Goal: Task Accomplishment & Management: Use online tool/utility

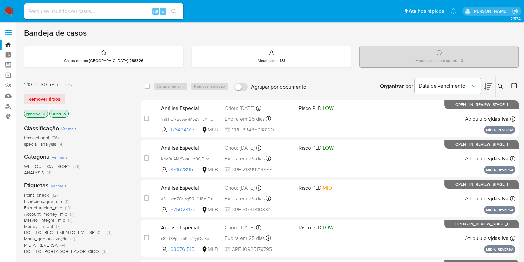
click at [54, 15] on input at bounding box center [103, 11] width 159 height 9
paste input "nddPJ3npUKFw3WjUELpI1A8i"
type input "nddPJ3npUKFw3WjUELpI1A8i"
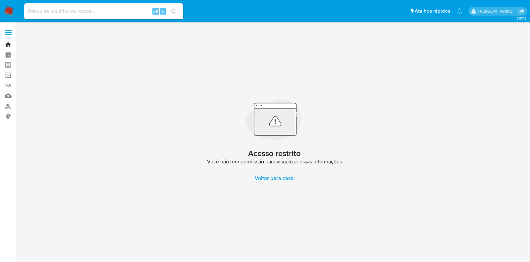
click at [9, 47] on link "Bandeja" at bounding box center [39, 44] width 79 height 10
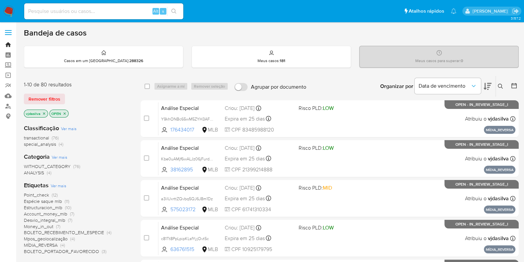
click at [9, 40] on link "Bandeja" at bounding box center [39, 44] width 79 height 10
click at [435, 84] on span "Data de vencimento" at bounding box center [445, 86] width 52 height 7
click at [499, 86] on icon at bounding box center [500, 86] width 5 height 5
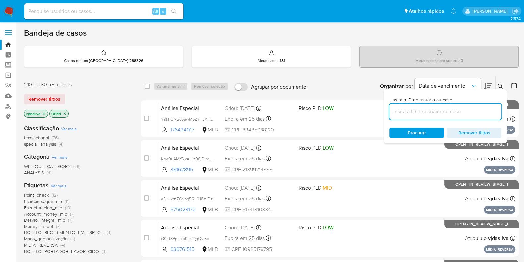
click at [439, 110] on input at bounding box center [445, 111] width 112 height 9
paste input "nddPJ3npUKFw3WjUELpI1A8i"
type input "nddPJ3npUKFw3WjUELpI1A8i"
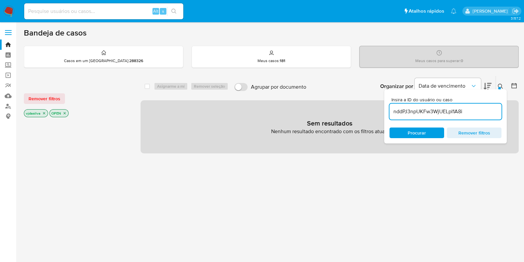
click at [65, 112] on icon "close-filter" at bounding box center [65, 113] width 4 height 4
click at [474, 109] on input "nddPJ3npUKFw3WjUELpI1A8i" at bounding box center [445, 111] width 112 height 9
click at [424, 109] on input "nddPJ3npUKFw3WjUELpI1A8i" at bounding box center [445, 111] width 112 height 9
click at [394, 112] on input "nddPJ3npUKFw3WjUELpI1A8i" at bounding box center [445, 111] width 112 height 9
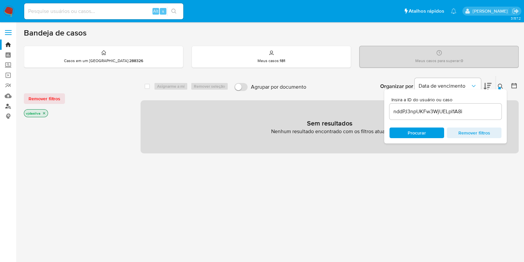
click at [8, 102] on link "Localizador de pessoas" at bounding box center [39, 106] width 79 height 10
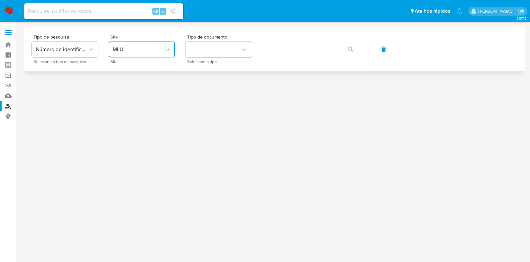
click at [140, 45] on button "MLU" at bounding box center [142, 49] width 66 height 16
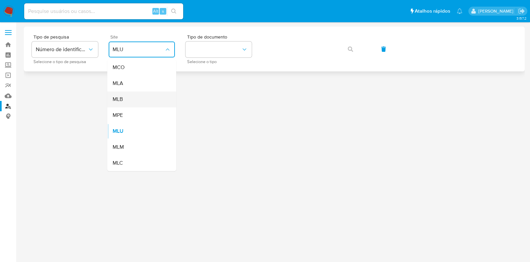
click at [149, 100] on div "MLB" at bounding box center [140, 99] width 54 height 16
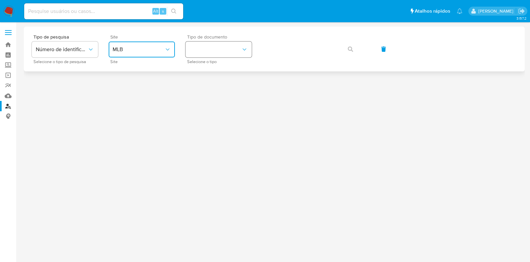
click at [240, 44] on button "identificationType" at bounding box center [219, 49] width 66 height 16
click at [230, 91] on div "CPF CPF" at bounding box center [217, 93] width 54 height 23
click at [349, 45] on span "button" at bounding box center [350, 49] width 5 height 15
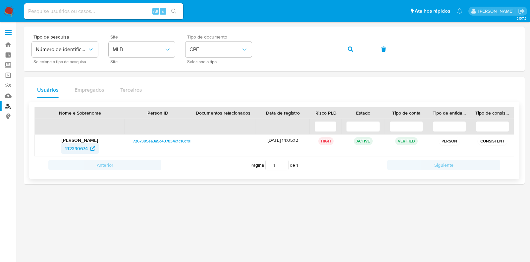
click at [76, 147] on span "132390674" at bounding box center [76, 148] width 23 height 11
click at [7, 44] on link "Bandeja" at bounding box center [39, 44] width 79 height 10
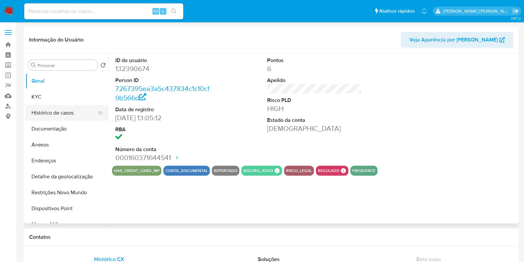
click at [88, 116] on button "Histórico de casos" at bounding box center [65, 113] width 78 height 16
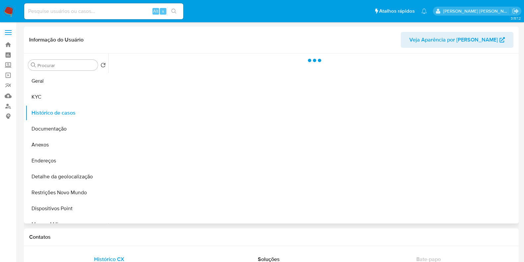
select select "10"
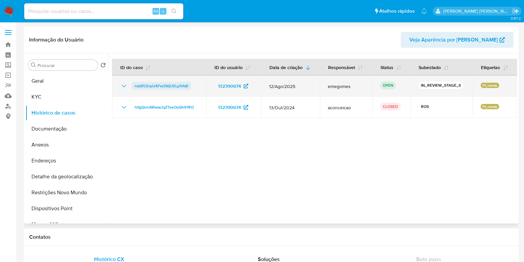
click at [166, 84] on span "nddPJ3npUKFw3WjUELpI1A8i" at bounding box center [162, 86] width 54 height 8
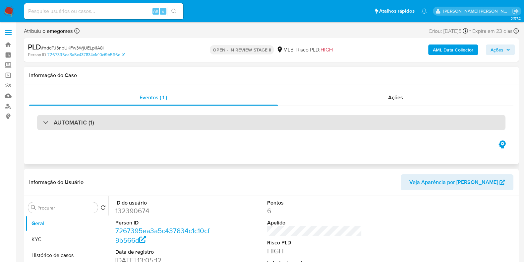
click at [250, 127] on div "AUTOMATIC (1)" at bounding box center [271, 122] width 468 height 15
select select "10"
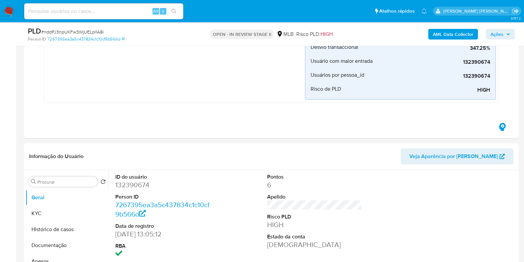
scroll to position [191, 0]
click at [50, 256] on button "Anexos" at bounding box center [65, 260] width 78 height 16
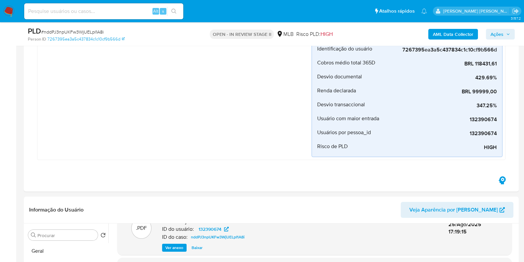
scroll to position [124, 0]
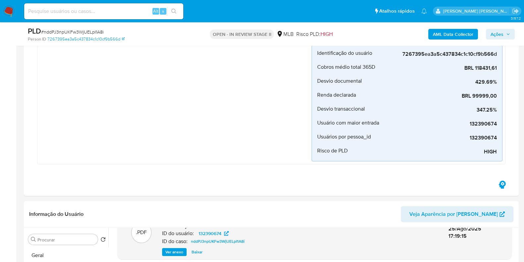
click at [498, 37] on span "Ações" at bounding box center [497, 34] width 13 height 11
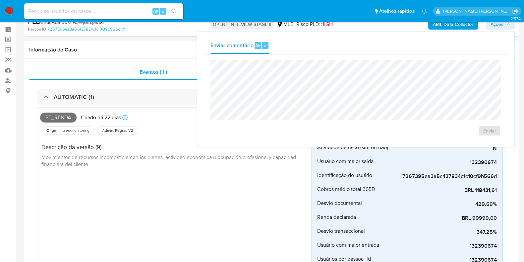
scroll to position [0, 0]
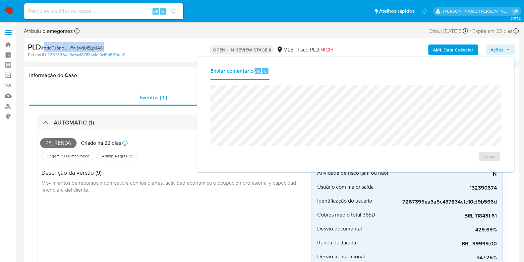
drag, startPoint x: 106, startPoint y: 47, endPoint x: 43, endPoint y: 48, distance: 62.7
click at [43, 48] on div "PLD # nddPJ3npUKFw3WjUELpI1A8i" at bounding box center [108, 47] width 160 height 10
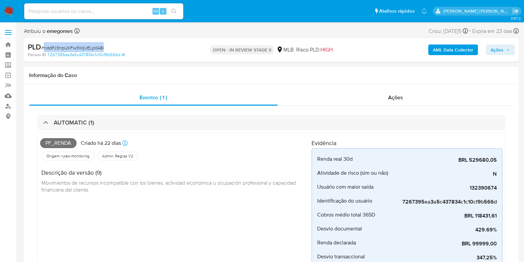
copy span "nddPJ3npUKFw3WjUELpI1A8i"
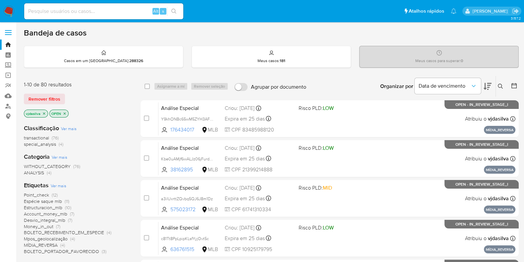
click at [502, 87] on icon at bounding box center [500, 86] width 5 height 5
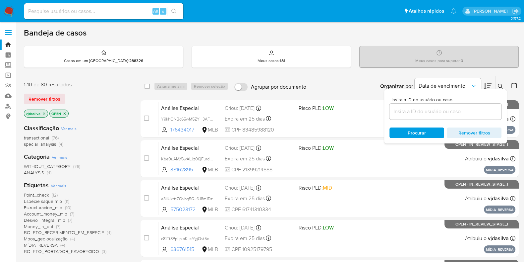
click at [422, 110] on input at bounding box center [445, 111] width 112 height 9
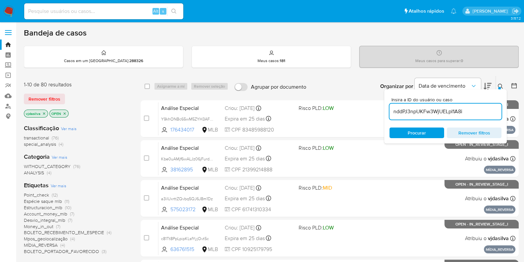
type input "nddPJ3npUKFw3WjUELpI1A8i"
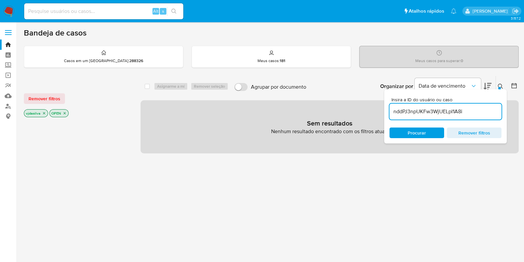
click at [64, 113] on icon "close-filter" at bounding box center [65, 113] width 4 height 4
click at [480, 110] on input "nddPJ3npUKFw3WjUELpI1A8i" at bounding box center [445, 111] width 112 height 9
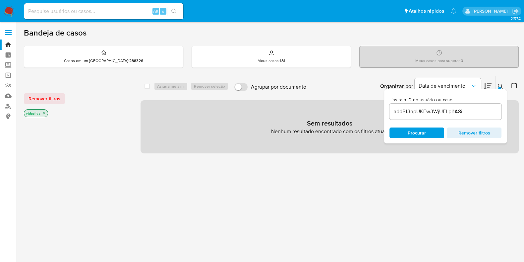
click at [431, 149] on div "Sem resultados Nenhum resultado encontrado com os filtros atuais" at bounding box center [330, 126] width 378 height 53
click at [426, 135] on span "Procurar" at bounding box center [416, 132] width 45 height 9
click at [8, 42] on link "Bandeja" at bounding box center [39, 44] width 79 height 10
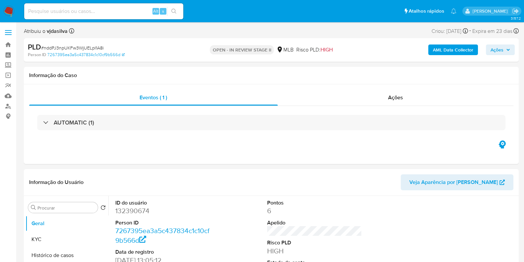
select select "10"
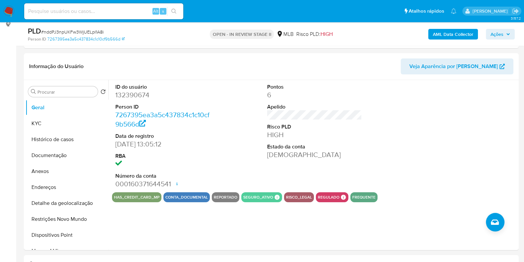
scroll to position [95, 0]
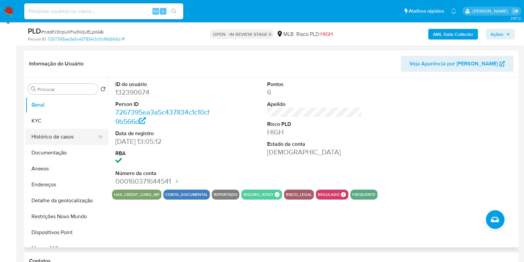
click at [71, 133] on button "Histórico de casos" at bounding box center [65, 137] width 78 height 16
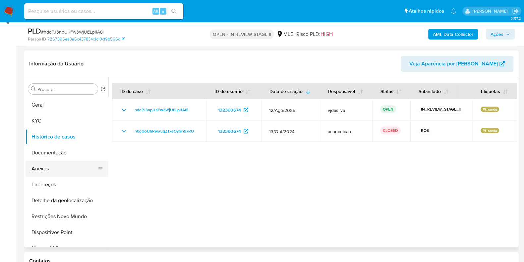
click at [67, 172] on button "Anexos" at bounding box center [65, 168] width 78 height 16
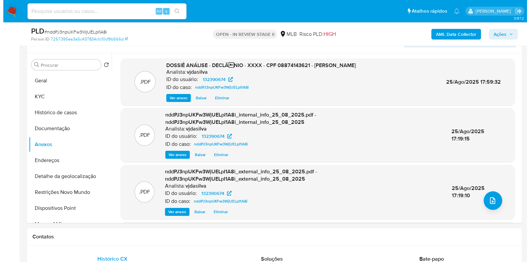
scroll to position [129, 0]
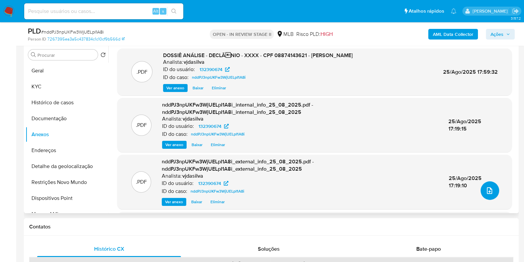
click at [489, 189] on icon "upload-file" at bounding box center [489, 190] width 5 height 7
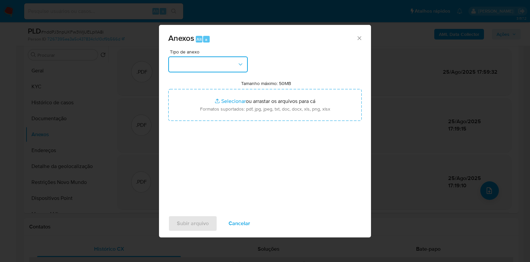
click at [242, 65] on icon "button" at bounding box center [240, 64] width 7 height 7
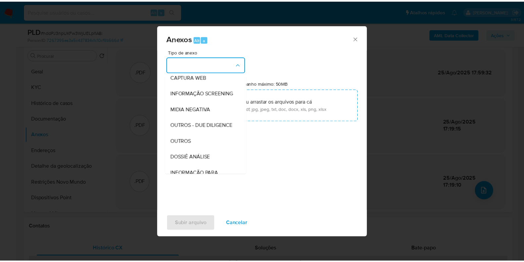
scroll to position [102, 0]
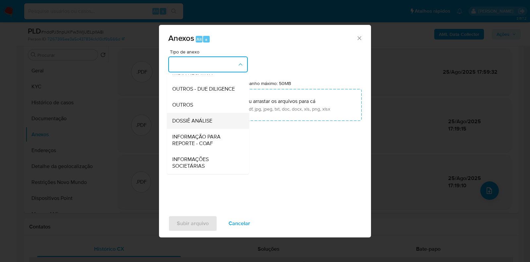
click at [216, 118] on div "DOSSIÊ ANÁLISE" at bounding box center [206, 121] width 68 height 16
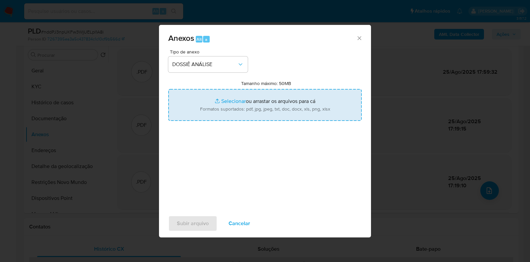
type input "C:\fakepath\SAR - XXXX - CPF 08874143621 - MURILO MARQUES DAMACENO.pdf"
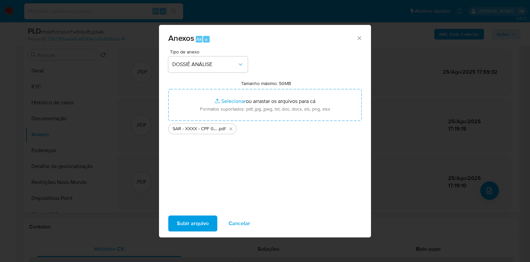
click at [190, 223] on span "Subir arquivo" at bounding box center [193, 223] width 32 height 15
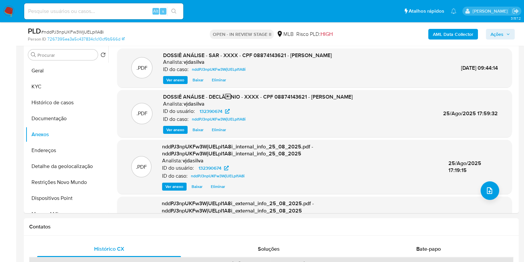
click at [493, 38] on span "Ações" at bounding box center [497, 34] width 13 height 11
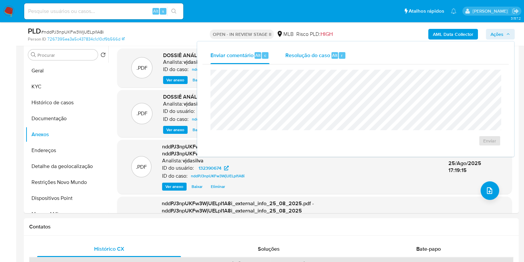
click at [298, 56] on span "Resolução do caso" at bounding box center [307, 55] width 45 height 8
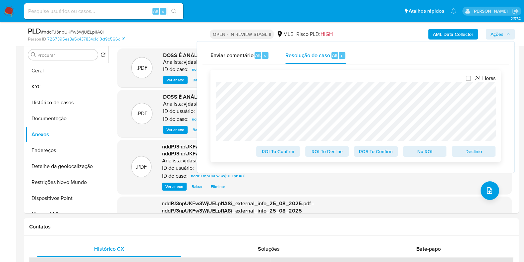
click at [372, 153] on span "ROS To Confirm" at bounding box center [376, 151] width 34 height 9
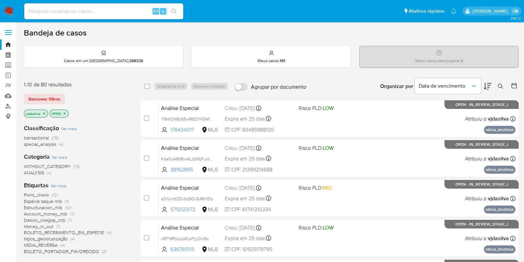
click at [60, 184] on span "Ver mais" at bounding box center [59, 185] width 16 height 6
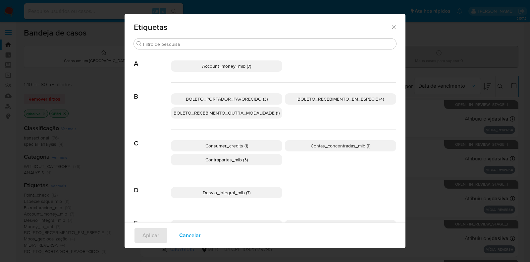
scroll to position [36, 0]
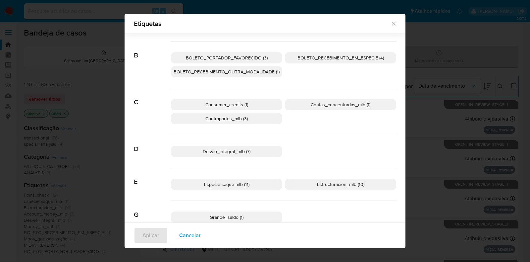
click at [253, 168] on div "Espécie saque mlb (11) Estructuracion_mlb (10)" at bounding box center [283, 184] width 225 height 33
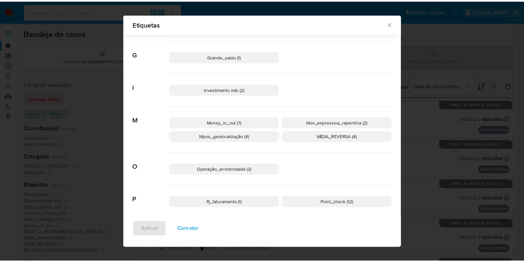
scroll to position [202, 0]
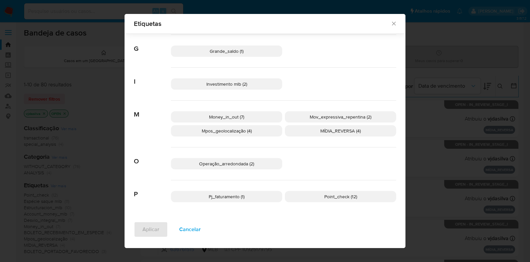
click at [252, 133] on p "Mpos_geolocalização (4)" at bounding box center [226, 130] width 111 height 11
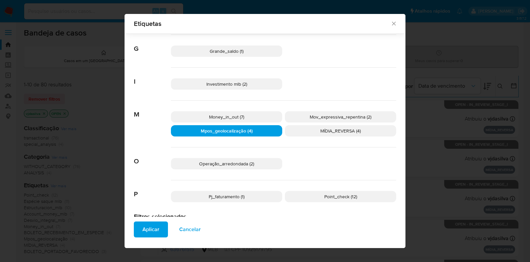
click at [144, 232] on span "Aplicar" at bounding box center [151, 229] width 17 height 15
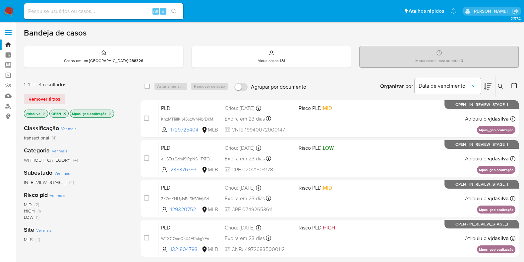
click at [489, 90] on button at bounding box center [488, 86] width 8 height 21
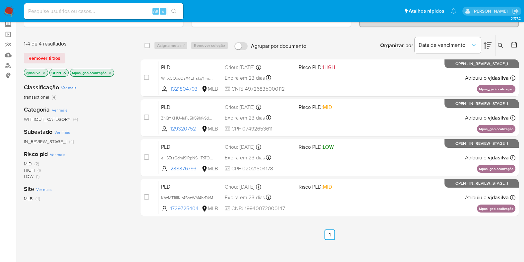
scroll to position [39, 0]
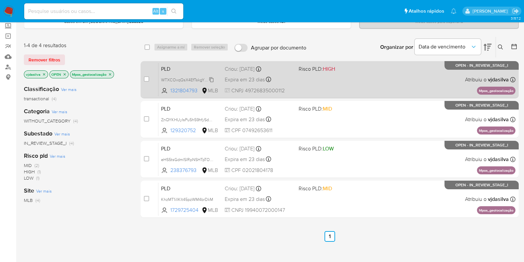
click at [211, 79] on span "WTXCOxqQsX4EfTskgYFnch6N" at bounding box center [190, 79] width 58 height 7
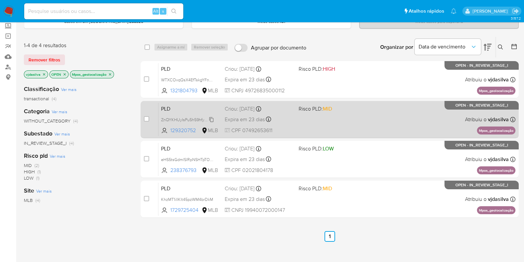
click at [212, 118] on span "ZnQYKHUyIsPu5h59hfySdKQr" at bounding box center [188, 118] width 55 height 7
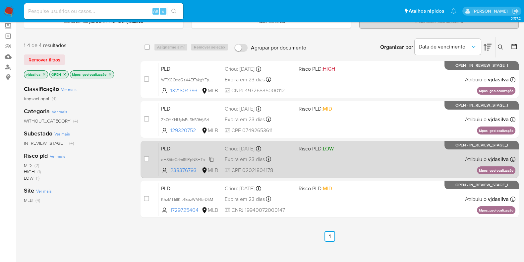
click at [210, 160] on span "eHS5tsGdmlSlRpNSHTpTOB91" at bounding box center [188, 158] width 55 height 7
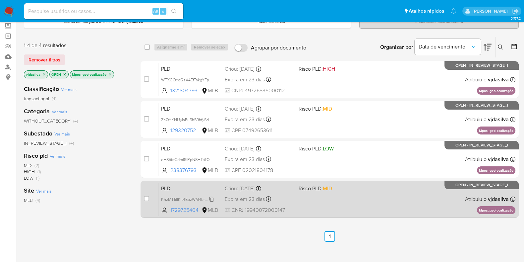
click at [212, 199] on span "KhzMT1ilIKlt45pzWM4brDkM" at bounding box center [187, 198] width 52 height 7
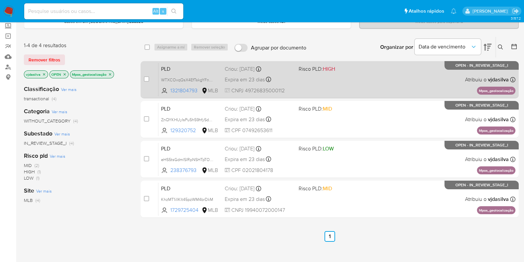
click at [390, 74] on div "PLD WTXCOxqQsX4EfTskgYFnch6N 1321804793 MLB Risco PLD: HIGH Criou: 12/08/2025 C…" at bounding box center [336, 79] width 357 height 33
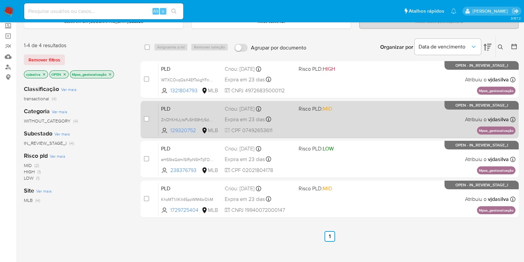
click at [383, 118] on div "PLD ZnQYKHUyIsPu5h59hfySdKQr 129320752 MLB Risco PLD: MID Criou: 12/08/2025 Cri…" at bounding box center [336, 118] width 357 height 33
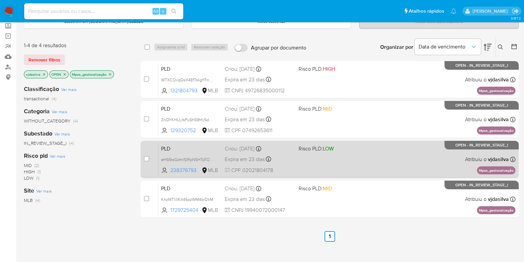
click at [378, 155] on div "PLD eHS5tsGdmlSlRpNSHTpTOB91 238376793 MLB Risco PLD: LOW Criou: 12/08/2025 Cri…" at bounding box center [336, 158] width 357 height 33
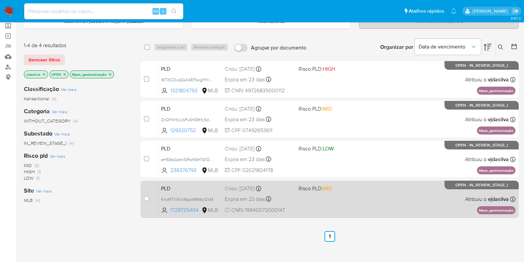
click at [355, 190] on span "Risco PLD: MID" at bounding box center [333, 187] width 69 height 9
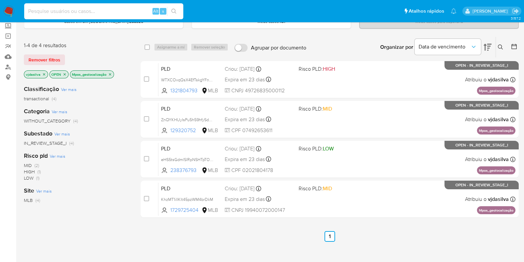
click at [79, 15] on input at bounding box center [103, 11] width 159 height 9
click at [10, 65] on link "Localizador de pessoas" at bounding box center [39, 67] width 79 height 10
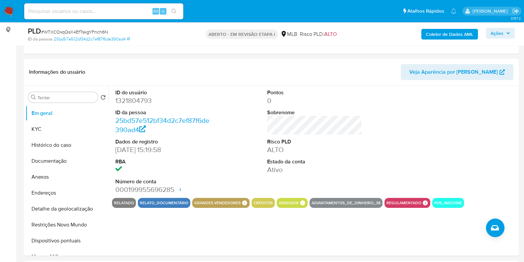
select select "10"
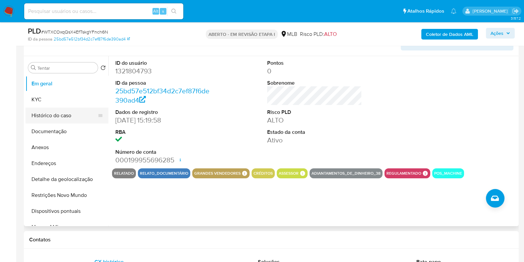
click at [66, 116] on button "Histórico do caso" at bounding box center [65, 115] width 78 height 16
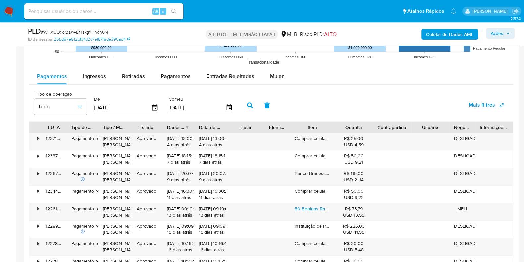
scroll to position [719, 0]
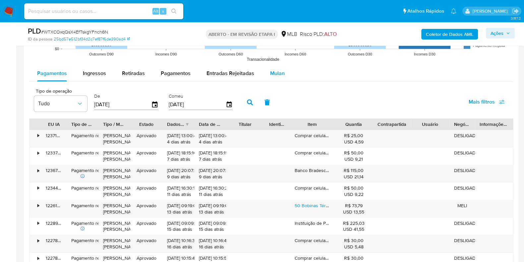
click at [281, 72] on font "Mulan" at bounding box center [277, 73] width 15 height 8
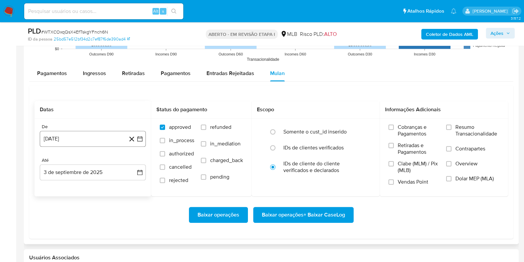
click at [124, 136] on button "3 [PERSON_NAME] de 2024" at bounding box center [93, 139] width 106 height 16
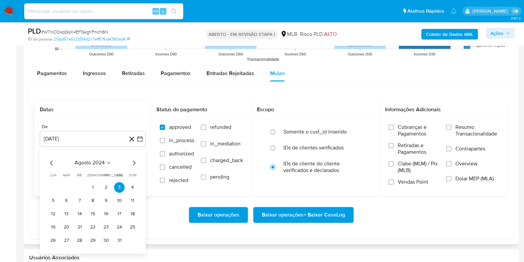
click at [94, 156] on div "agosto 2024 agosto 2024 lun lunes mar martes mié miércoles jue jueves vie viern…" at bounding box center [93, 201] width 106 height 105
click at [94, 159] on span "agosto 2024" at bounding box center [90, 162] width 30 height 7
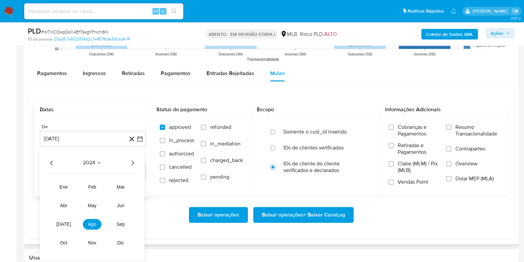
click at [136, 160] on icon "Año siguiente" at bounding box center [133, 162] width 8 height 8
click at [64, 224] on span "[DATE]" at bounding box center [63, 223] width 15 height 5
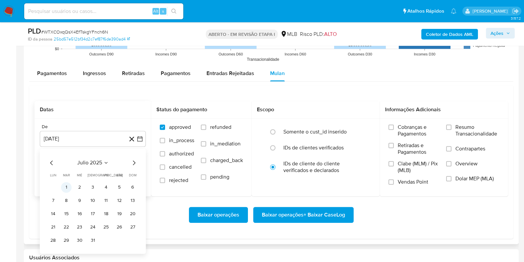
click at [68, 184] on button "1" at bounding box center [66, 187] width 11 height 11
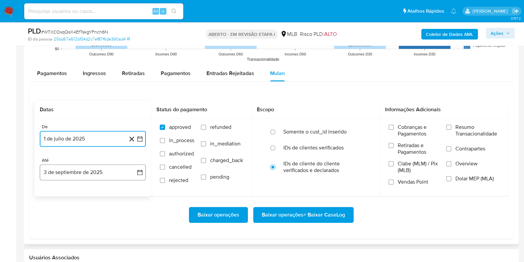
click at [77, 173] on button "3 de septiembre de 2025" at bounding box center [93, 172] width 106 height 16
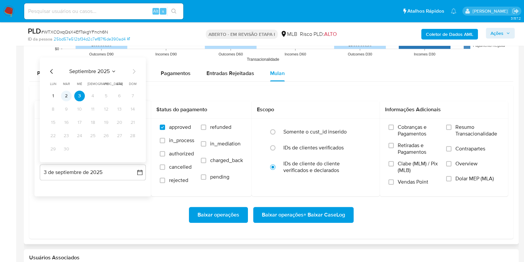
click at [67, 96] on button "2" at bounding box center [66, 95] width 11 height 11
click at [471, 131] on span "Resumo Transacionalidade" at bounding box center [477, 130] width 44 height 13
click at [451, 130] on input "Resumo Transacionalidade" at bounding box center [448, 126] width 5 height 5
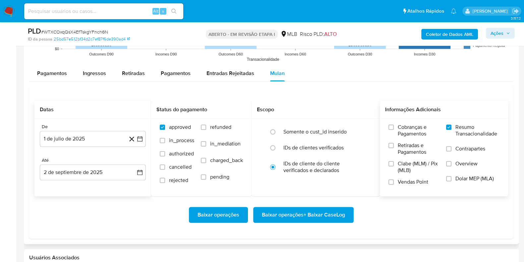
click at [459, 150] on span "Contrapartes" at bounding box center [470, 148] width 30 height 7
click at [451, 150] on input "Contrapartes" at bounding box center [448, 148] width 5 height 5
click at [325, 215] on span "Baixar operações + Baixar CaseLog" at bounding box center [303, 214] width 83 height 15
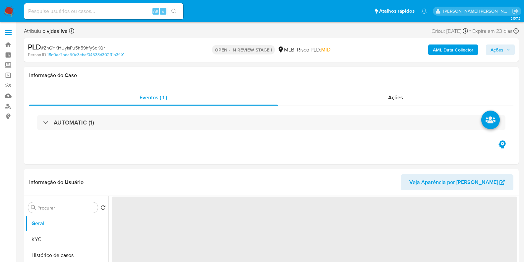
select select "10"
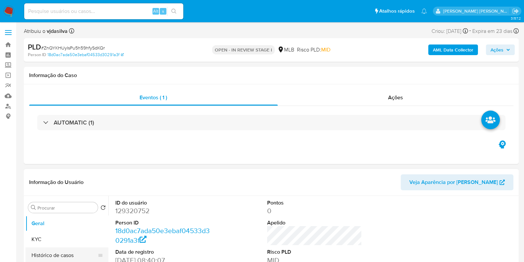
click at [58, 254] on button "Histórico de casos" at bounding box center [65, 255] width 78 height 16
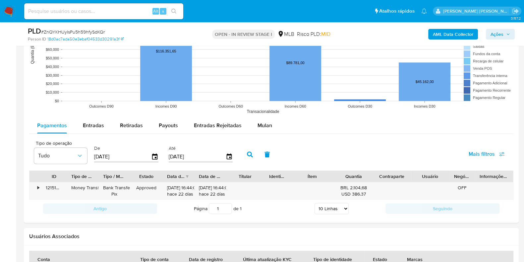
scroll to position [677, 0]
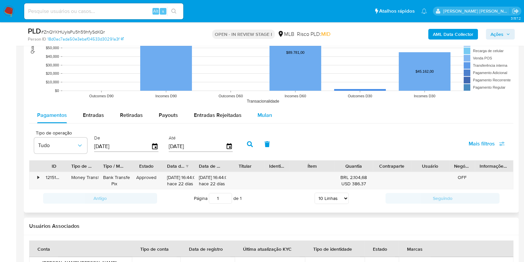
click at [258, 120] on div "Mulan" at bounding box center [265, 115] width 15 height 16
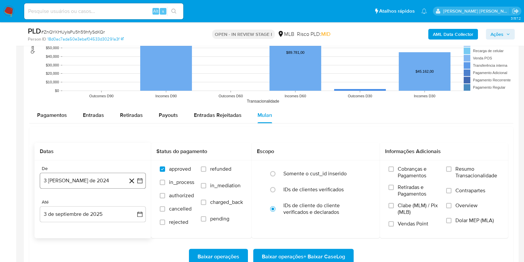
click at [109, 181] on button "3 [PERSON_NAME] de 2024" at bounding box center [93, 180] width 106 height 16
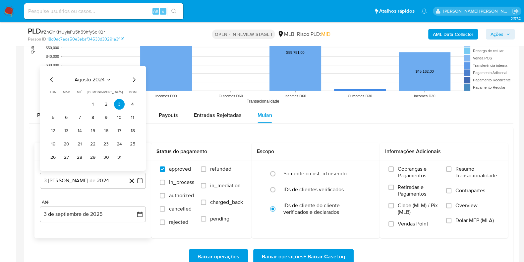
click at [98, 80] on span "agosto 2024" at bounding box center [90, 79] width 30 height 7
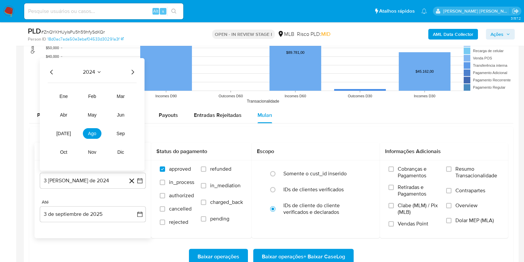
click at [132, 75] on icon "Año siguiente" at bounding box center [133, 72] width 8 height 8
click at [64, 133] on span "[DATE]" at bounding box center [63, 132] width 15 height 5
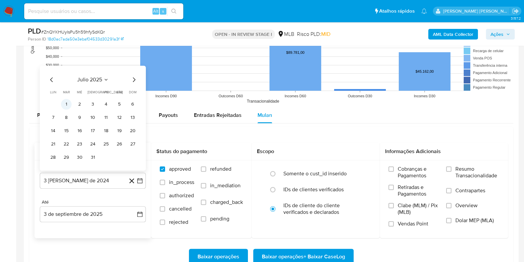
click at [68, 101] on button "1" at bounding box center [66, 103] width 11 height 11
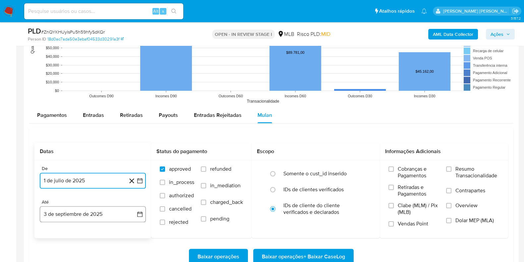
click at [107, 213] on button "3 de septiembre de 2025" at bounding box center [93, 214] width 106 height 16
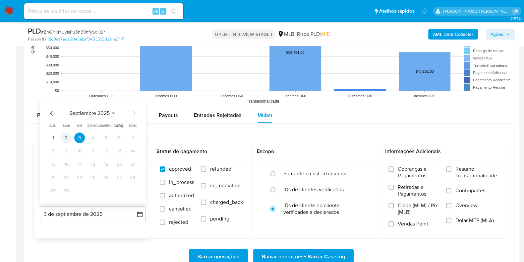
click at [70, 137] on button "2" at bounding box center [66, 137] width 11 height 11
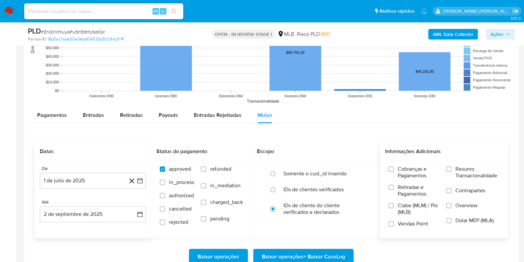
click at [484, 173] on span "Resumo Transacionalidade" at bounding box center [477, 171] width 44 height 13
click at [451, 171] on input "Resumo Transacionalidade" at bounding box center [448, 168] width 5 height 5
click at [472, 191] on span "Contrapartes" at bounding box center [470, 190] width 30 height 7
click at [451, 191] on input "Contrapartes" at bounding box center [448, 190] width 5 height 5
click at [318, 258] on span "Baixar operações + Baixar CaseLog" at bounding box center [303, 256] width 83 height 15
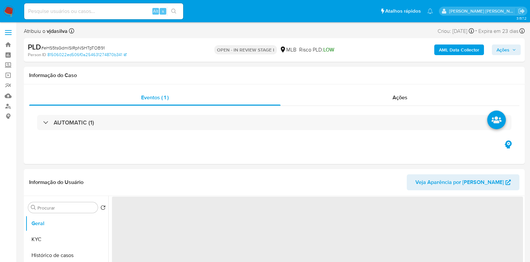
select select "10"
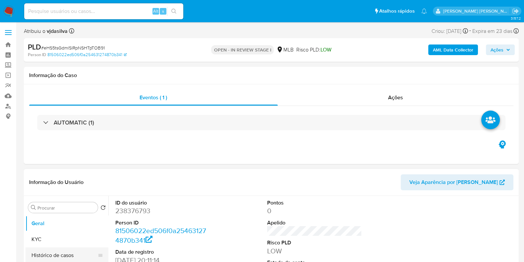
click at [81, 253] on button "Histórico de casos" at bounding box center [65, 255] width 78 height 16
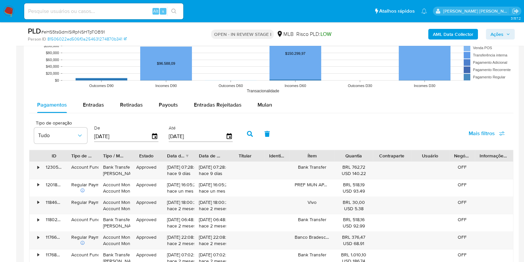
scroll to position [645, 0]
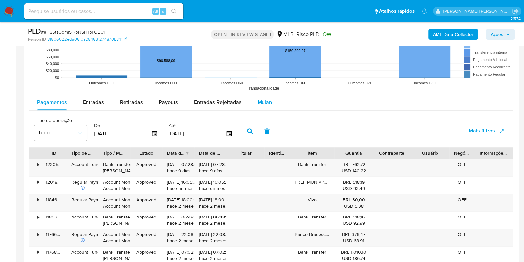
click at [263, 103] on span "Mulan" at bounding box center [265, 102] width 15 height 8
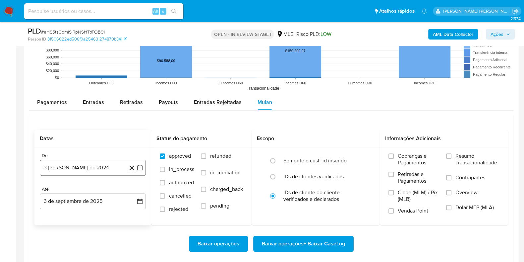
click at [102, 171] on button "3 [PERSON_NAME] de 2024" at bounding box center [93, 167] width 106 height 16
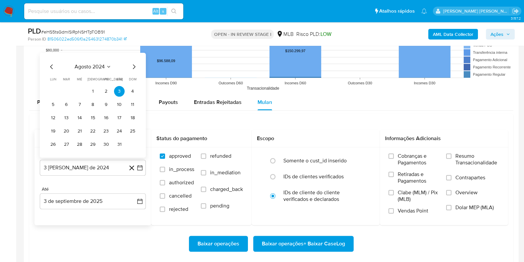
click at [83, 67] on span "agosto 2024" at bounding box center [90, 66] width 30 height 7
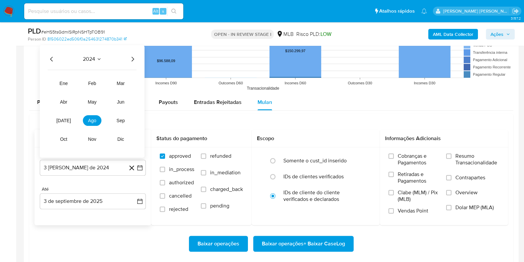
click at [133, 61] on icon "Año siguiente" at bounding box center [133, 59] width 8 height 8
click at [68, 120] on button "jul" at bounding box center [63, 120] width 19 height 11
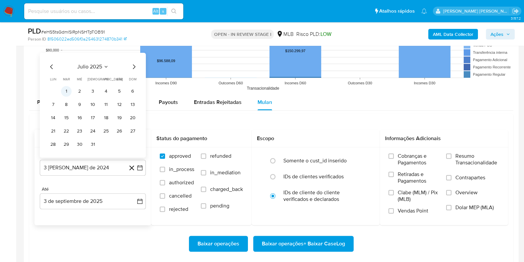
click at [68, 90] on button "1" at bounding box center [66, 91] width 11 height 11
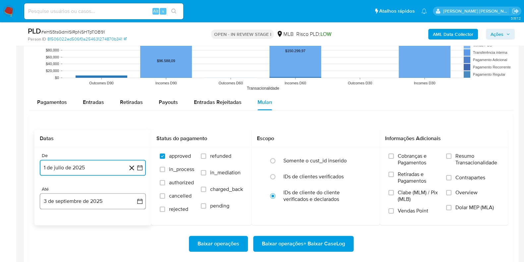
click at [114, 201] on button "3 de septiembre de 2025" at bounding box center [93, 201] width 106 height 16
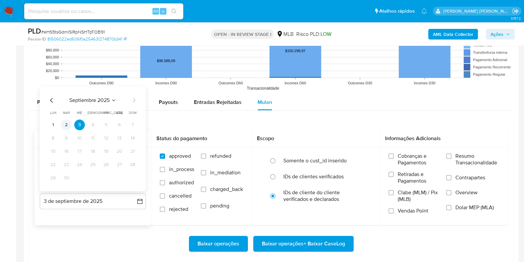
click at [68, 123] on button "2" at bounding box center [66, 124] width 11 height 11
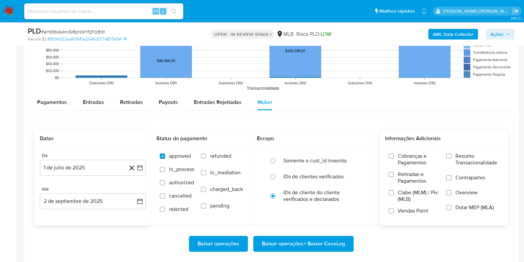
click at [470, 153] on span "Resumo Transacionalidade" at bounding box center [477, 158] width 44 height 13
click at [451, 153] on input "Resumo Transacionalidade" at bounding box center [448, 155] width 5 height 5
click at [457, 174] on span "Contrapartes" at bounding box center [470, 177] width 30 height 7
click at [451, 175] on input "Contrapartes" at bounding box center [448, 177] width 5 height 5
click at [323, 246] on span "Baixar operações + Baixar CaseLog" at bounding box center [303, 243] width 83 height 15
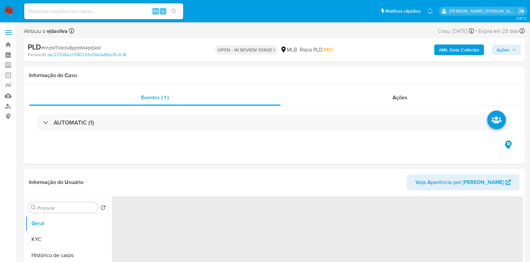
select select "10"
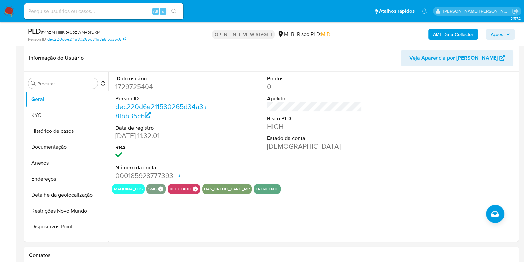
scroll to position [106, 0]
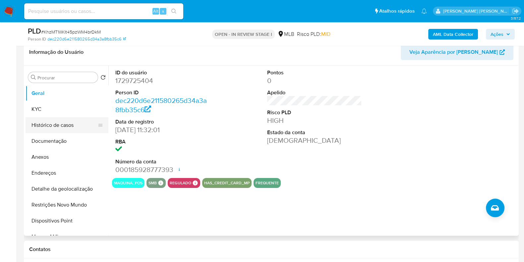
click at [77, 127] on button "Histórico de casos" at bounding box center [65, 125] width 78 height 16
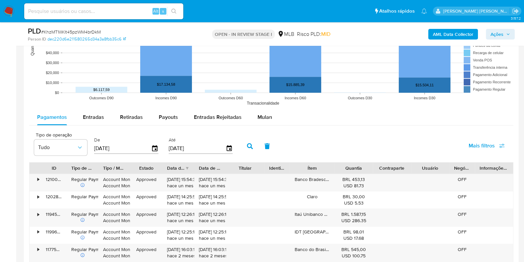
scroll to position [673, 0]
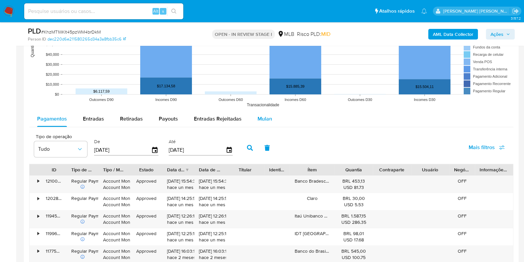
click at [261, 117] on span "Mulan" at bounding box center [265, 119] width 15 height 8
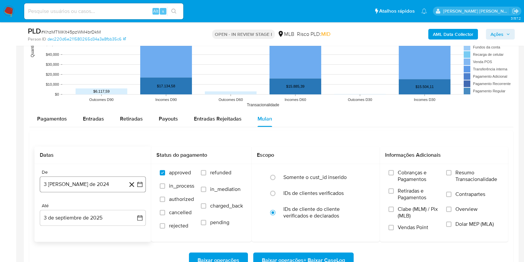
click at [88, 182] on button "3 de agosto de 2024" at bounding box center [93, 184] width 106 height 16
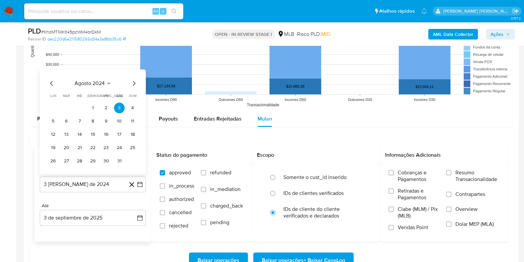
click at [98, 84] on span "agosto 2024" at bounding box center [90, 83] width 30 height 7
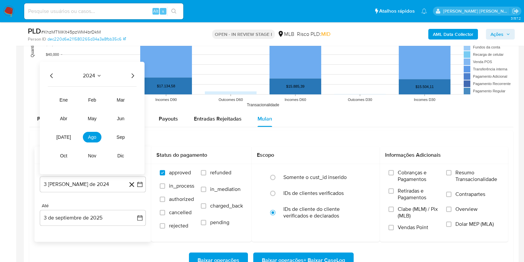
click at [132, 75] on icon "Año siguiente" at bounding box center [133, 75] width 8 height 8
click at [64, 138] on span "jul" at bounding box center [63, 136] width 15 height 5
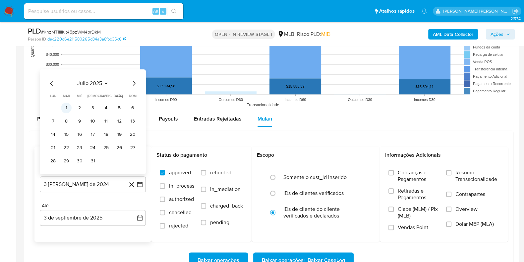
click at [65, 109] on button "1" at bounding box center [66, 107] width 11 height 11
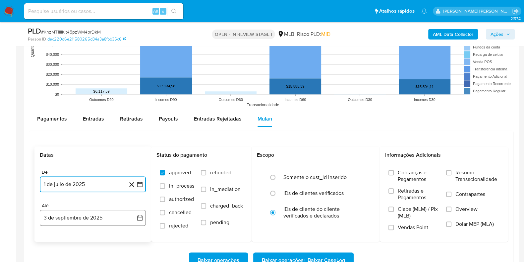
click at [93, 214] on button "3 de septiembre de 2025" at bounding box center [93, 218] width 106 height 16
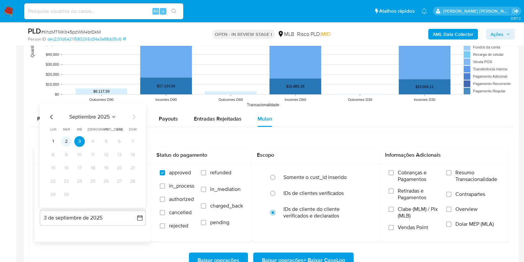
click at [64, 138] on button "2" at bounding box center [66, 141] width 11 height 11
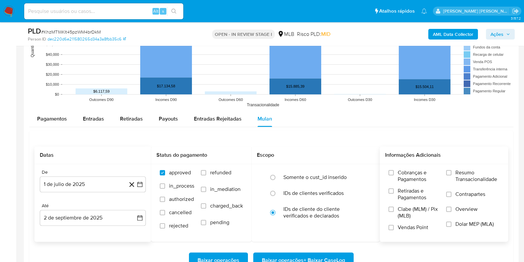
click at [456, 174] on span "Resumo Transacionalidade" at bounding box center [477, 175] width 44 height 13
click at [451, 174] on input "Resumo Transacionalidade" at bounding box center [448, 172] width 5 height 5
click at [454, 191] on label "Contrapartes" at bounding box center [472, 198] width 53 height 15
click at [451, 191] on input "Contrapartes" at bounding box center [448, 193] width 5 height 5
click at [331, 254] on span "Baixar operações + Baixar CaseLog" at bounding box center [303, 260] width 83 height 15
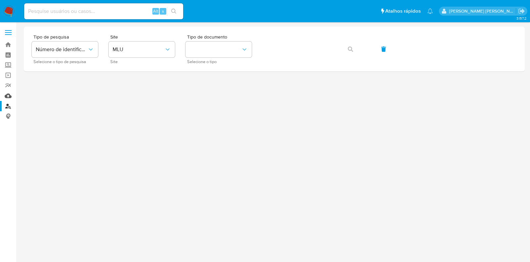
click at [8, 93] on link "Mulan" at bounding box center [39, 95] width 79 height 10
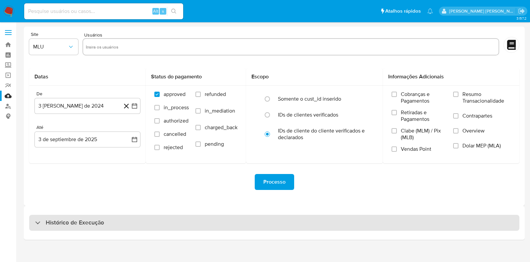
click at [65, 219] on h3 "Histórico de Execução" at bounding box center [75, 222] width 58 height 8
select select "10"
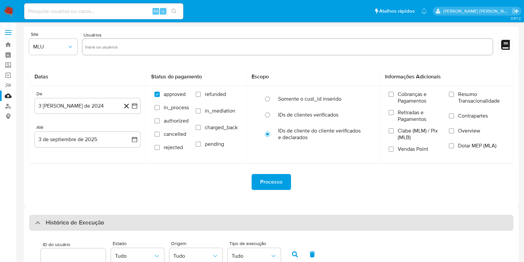
scroll to position [216, 0]
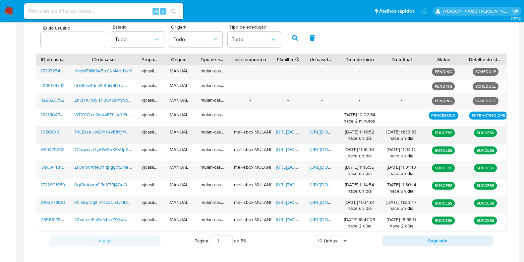
click at [319, 132] on span "https://docs.google.com/document/d/1fMr9KE3Osg8jCaCgMETZwqEhLZnWW8g_7UPoauz2iQ8…" at bounding box center [333, 131] width 46 height 7
click at [287, 129] on span "https://docs.google.com/spreadsheets/d/14g5h0U62mtvVvQAwdoc0KOtYUwX7-rCkiHg2nJo…" at bounding box center [299, 131] width 46 height 7
click at [110, 129] on span "7oLZzzeUwQIYKavEfHjVnQ1i" at bounding box center [103, 131] width 58 height 7
click at [59, 9] on input at bounding box center [103, 11] width 159 height 9
paste input "0qfSoAwroGPmY7Pj4GnOdQ5l"
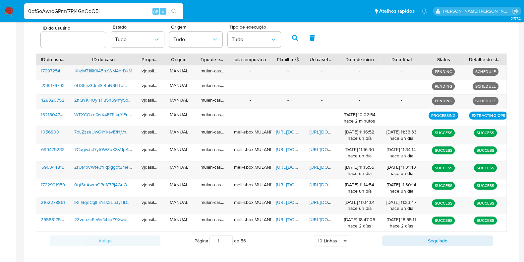
type input "0qfSoAwroGPmY7Pj4GnOdQ5l"
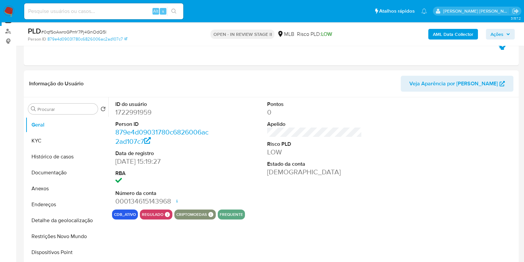
scroll to position [76, 0]
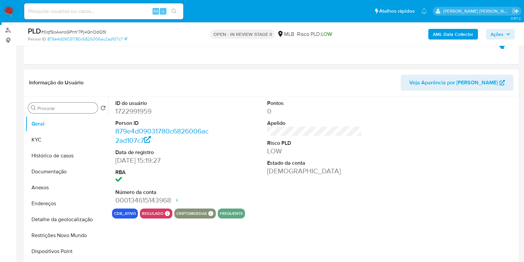
select select "10"
click at [61, 139] on button "KYC" at bounding box center [65, 140] width 78 height 16
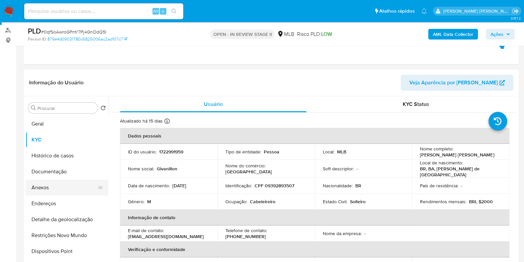
click at [62, 188] on button "Anexos" at bounding box center [65, 187] width 78 height 16
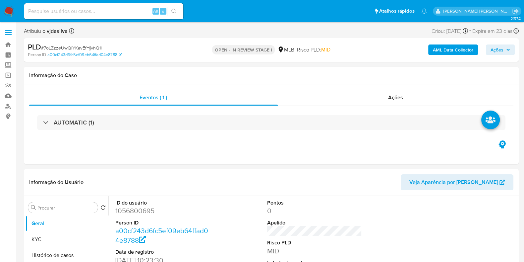
select select "10"
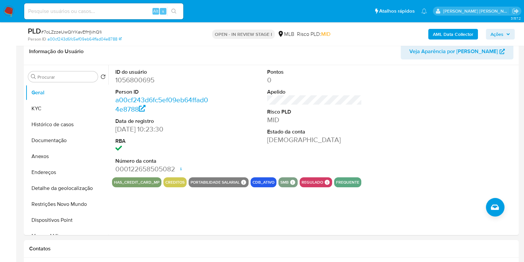
scroll to position [110, 0]
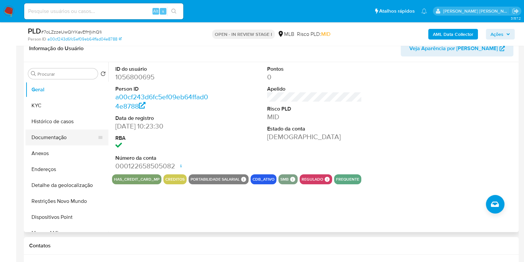
click at [68, 131] on button "Documentação" at bounding box center [65, 137] width 78 height 16
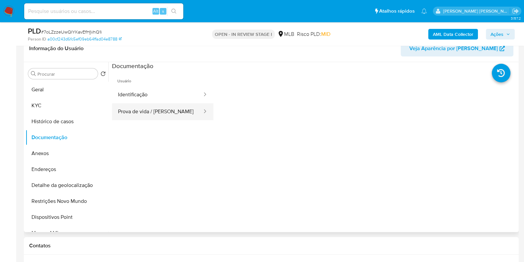
click at [152, 107] on button "Prova de vida / [PERSON_NAME]" at bounding box center [157, 111] width 91 height 17
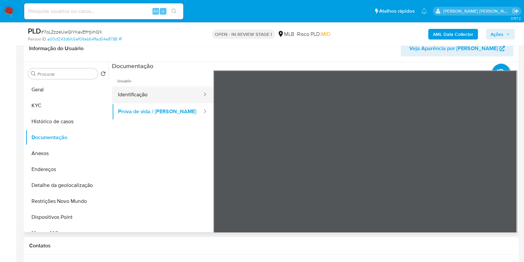
click at [171, 93] on button "Identificação" at bounding box center [157, 94] width 91 height 17
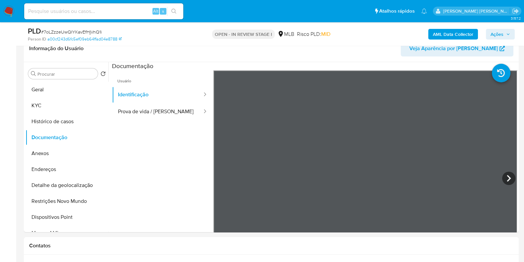
click at [92, 12] on input at bounding box center [103, 11] width 159 height 9
click at [53, 110] on button "KYC" at bounding box center [65, 105] width 78 height 16
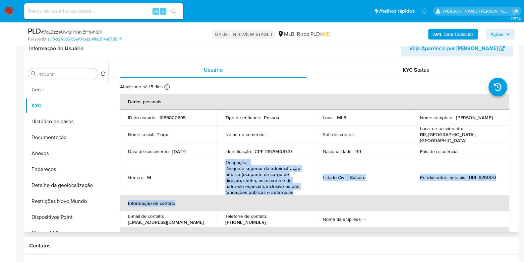
drag, startPoint x: 224, startPoint y: 158, endPoint x: 294, endPoint y: 193, distance: 78.1
click at [294, 193] on table "Dados pessoais ID do usuário : 1056800695 Tipo de entidade : Pessoa Local : MLB…" at bounding box center [314, 199] width 389 height 213
click at [292, 190] on p "Dirigente superior da administração pública (ocupante de cargo de direção, chef…" at bounding box center [264, 180] width 79 height 30
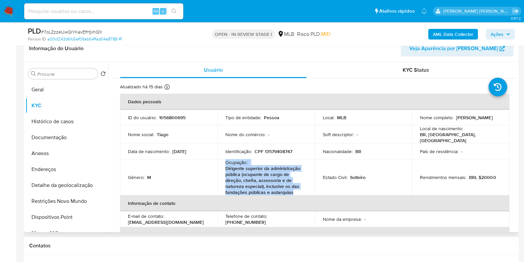
drag, startPoint x: 292, startPoint y: 190, endPoint x: 223, endPoint y: 161, distance: 74.6
click at [223, 161] on td "Ocupação : Dirigente superior da administração pública (ocupante de cargo de di…" at bounding box center [265, 177] width 97 height 36
click at [59, 89] on button "Geral" at bounding box center [65, 90] width 78 height 16
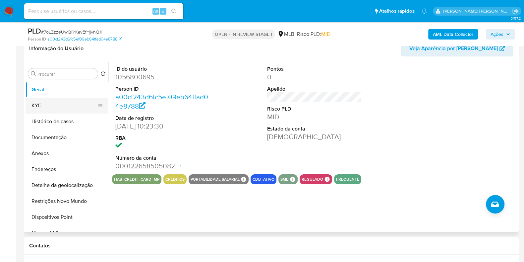
click at [78, 107] on button "KYC" at bounding box center [65, 105] width 78 height 16
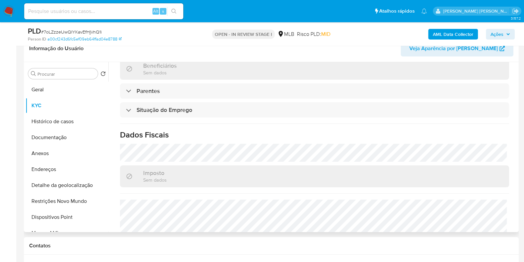
scroll to position [308, 0]
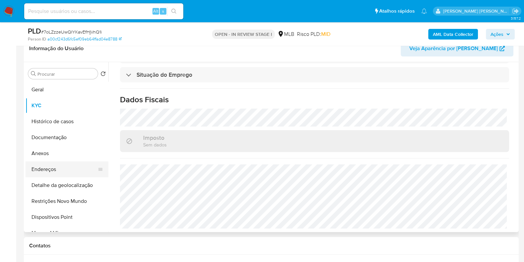
click at [57, 168] on button "Endereços" at bounding box center [65, 169] width 78 height 16
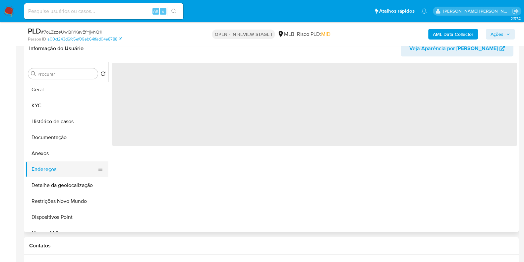
scroll to position [0, 0]
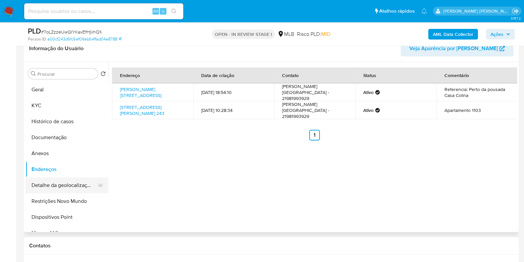
click at [82, 186] on button "Detalhe da geolocalização" at bounding box center [65, 185] width 78 height 16
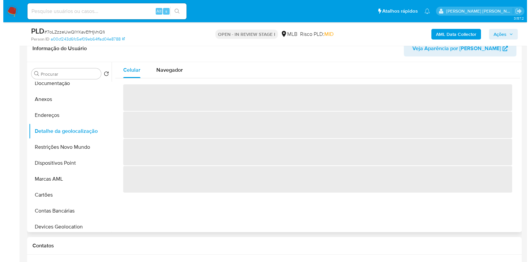
scroll to position [60, 0]
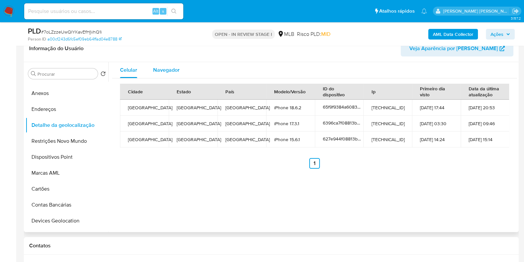
click at [170, 69] on span "Navegador" at bounding box center [166, 70] width 27 height 8
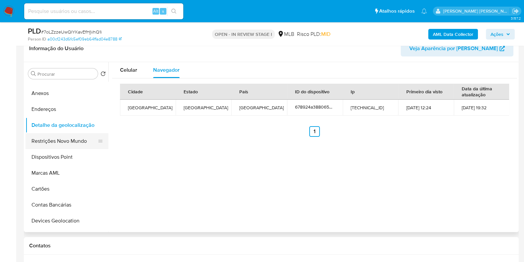
click at [69, 145] on button "Restrições Novo Mundo" at bounding box center [65, 141] width 78 height 16
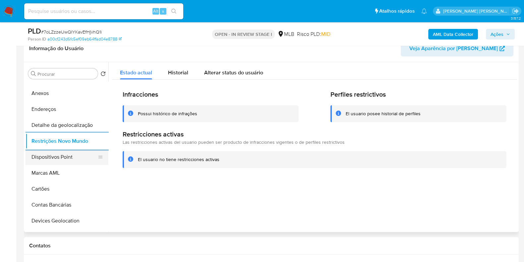
click at [41, 156] on button "Dispositivos Point" at bounding box center [65, 157] width 78 height 16
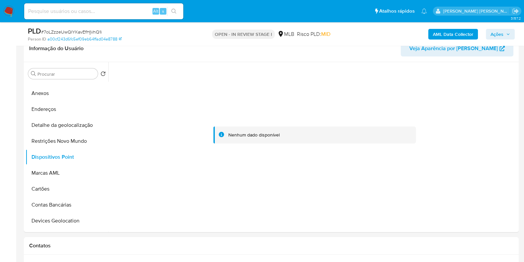
click at [455, 32] on b "AML Data Collector" at bounding box center [453, 34] width 40 height 11
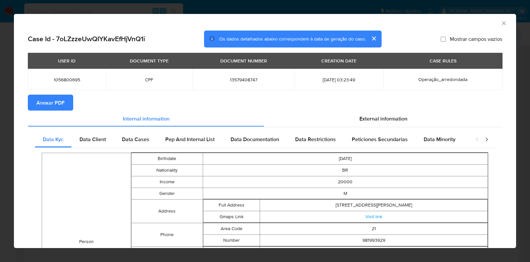
click at [49, 98] on span "Anexar PDF" at bounding box center [50, 102] width 28 height 15
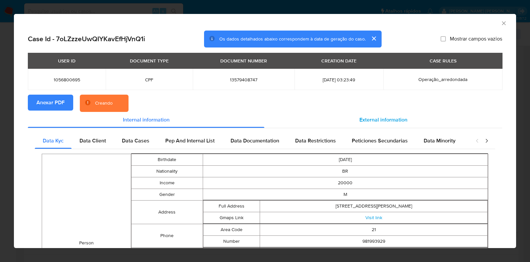
click at [366, 119] on span "External information" at bounding box center [384, 120] width 48 height 8
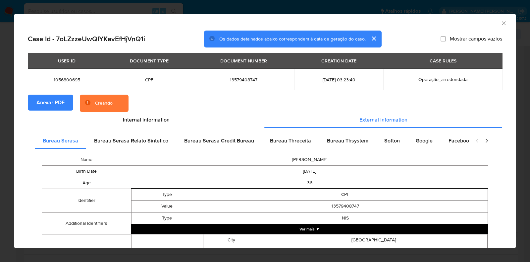
click at [320, 223] on td "NIS" at bounding box center [345, 218] width 285 height 12
click at [324, 231] on button "Ver mais ▼" at bounding box center [309, 229] width 357 height 10
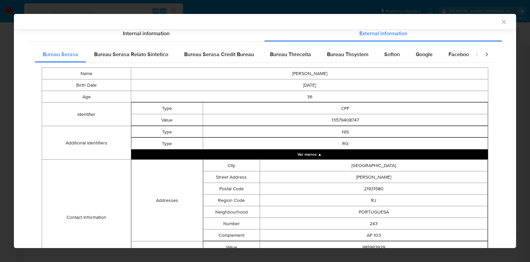
scroll to position [171, 0]
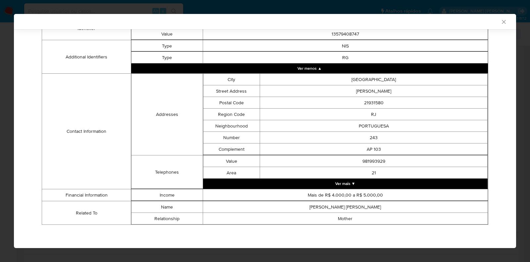
click at [402, 182] on button "Ver mais ▼" at bounding box center [345, 183] width 285 height 10
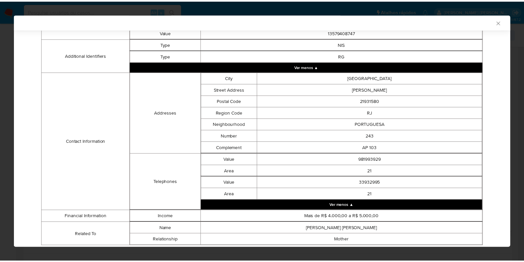
scroll to position [195, 0]
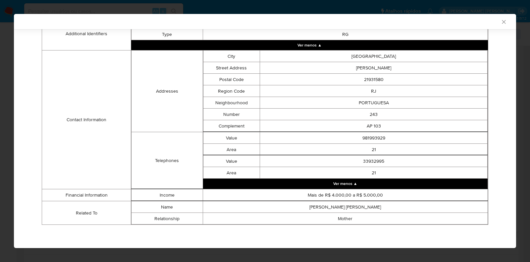
click at [501, 20] on icon "Fechar a janela" at bounding box center [504, 22] width 7 height 7
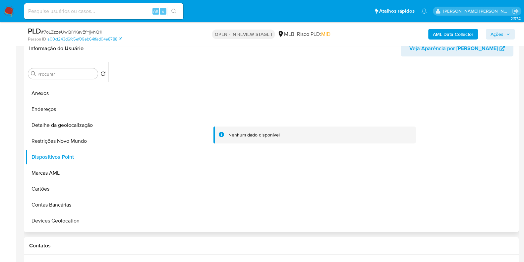
scroll to position [0, 0]
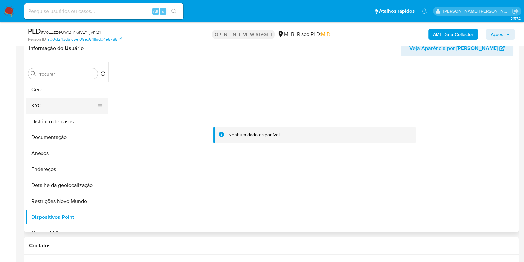
click at [83, 104] on button "KYC" at bounding box center [65, 105] width 78 height 16
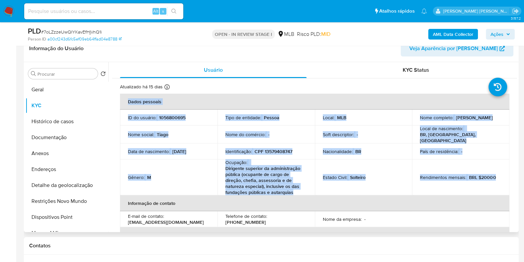
drag, startPoint x: 517, startPoint y: 94, endPoint x: 506, endPoint y: 175, distance: 81.3
click at [506, 175] on div "Procurar Retornar ao pedido padrão Geral KYC Histórico de casos Documentação An…" at bounding box center [271, 147] width 495 height 170
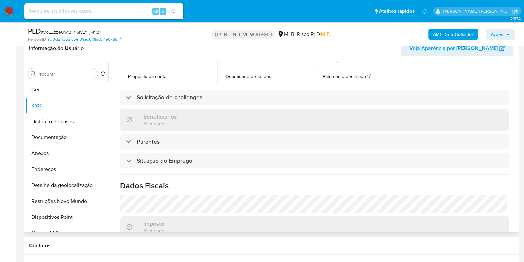
scroll to position [308, 0]
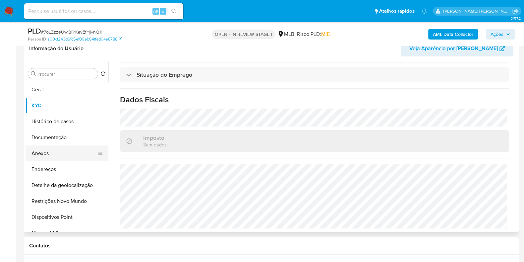
click at [68, 155] on button "Anexos" at bounding box center [65, 153] width 78 height 16
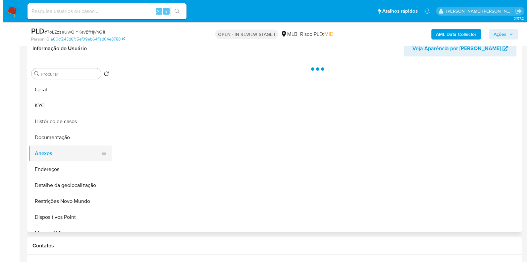
scroll to position [0, 0]
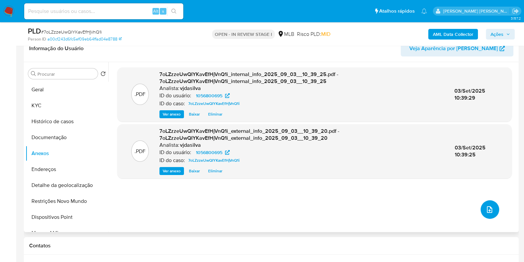
click at [490, 205] on icon "upload-file" at bounding box center [490, 209] width 8 height 8
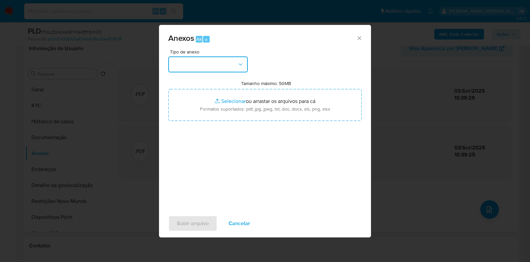
click at [243, 63] on icon "button" at bounding box center [240, 64] width 7 height 7
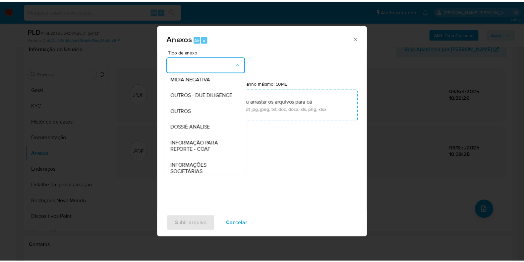
scroll to position [102, 0]
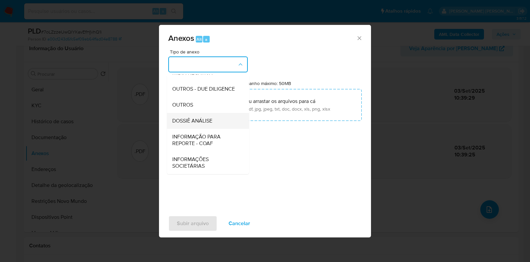
click at [217, 124] on div "DOSSIÊ ANÁLISE" at bounding box center [206, 121] width 68 height 16
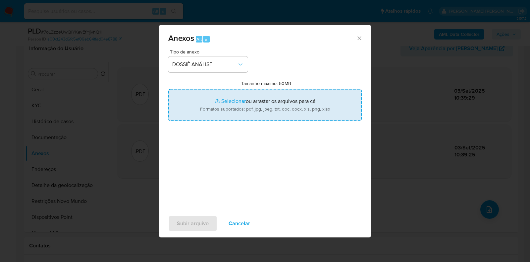
type input "C:\fakepath\SAR - XXXX - CPF 13579408747 - TIAGO LIMA DOMINGOS.pdf"
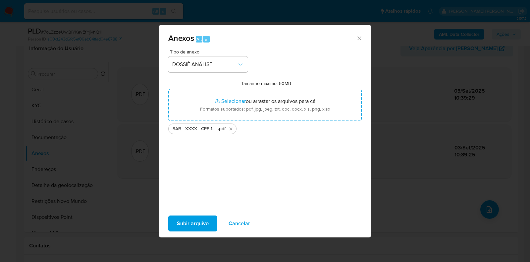
click at [185, 220] on span "Subir arquivo" at bounding box center [193, 223] width 32 height 15
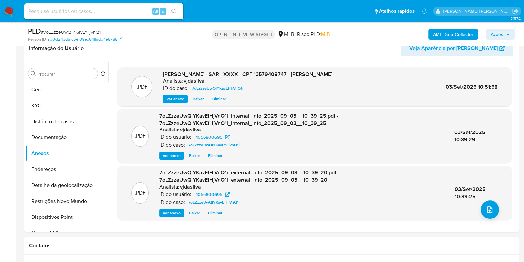
click at [506, 33] on icon "button" at bounding box center [508, 34] width 4 height 4
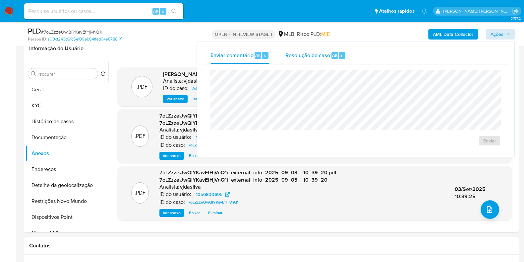
click at [312, 52] on span "Resolução do caso" at bounding box center [307, 55] width 45 height 8
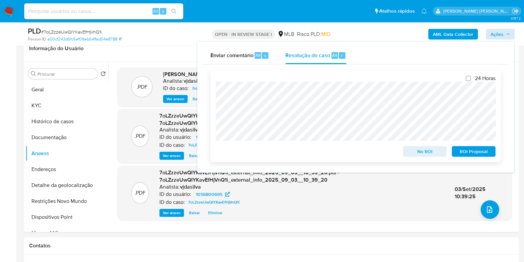
click at [461, 152] on span "ROI Proposal" at bounding box center [473, 151] width 34 height 9
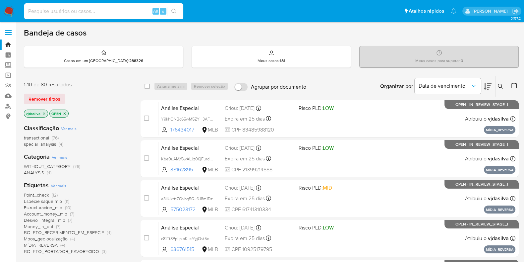
click at [99, 11] on input at bounding box center [103, 11] width 159 height 9
paste input "ZrUMpVWte3fFqxggqtSmeMnC"
type input "ZrUMpVWte3fFqxggqtSmeMnC"
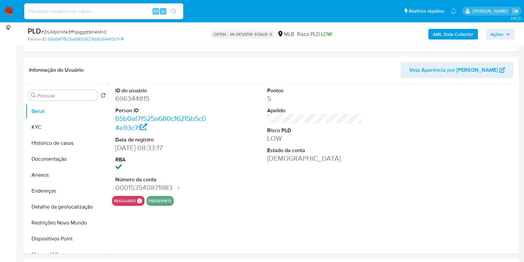
scroll to position [90, 0]
select select "10"
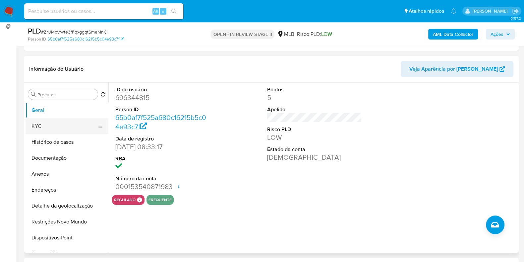
click at [54, 128] on button "KYC" at bounding box center [65, 126] width 78 height 16
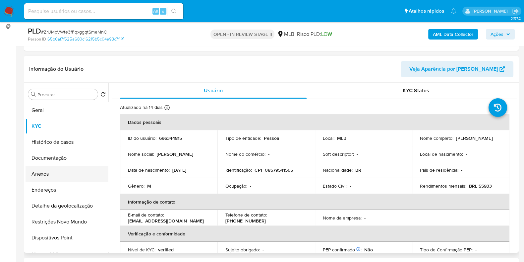
click at [56, 177] on button "Anexos" at bounding box center [65, 174] width 78 height 16
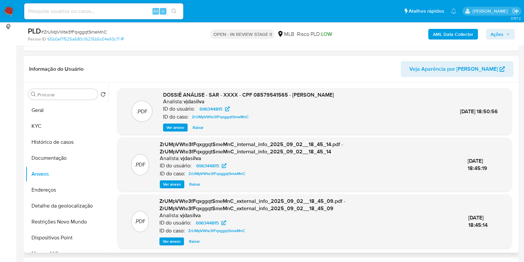
drag, startPoint x: 364, startPoint y: 94, endPoint x: 292, endPoint y: 91, distance: 72.0
click at [292, 91] on div ".PDF DOSSIÊ ANÁLISE - SAR - XXXX - CPF 08579541565 - GUSTAVO DA SILVA OLIVEIRA …" at bounding box center [315, 111] width 388 height 40
copy span "GUSTAVO DA SILVA OLIVEIRA"
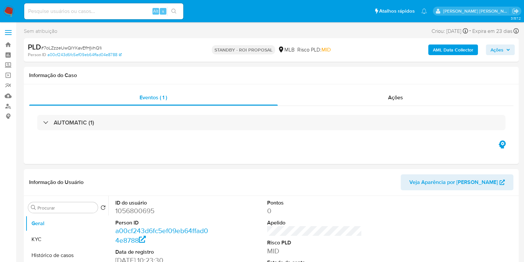
select select "10"
click at [8, 94] on link "Mulan" at bounding box center [39, 95] width 79 height 10
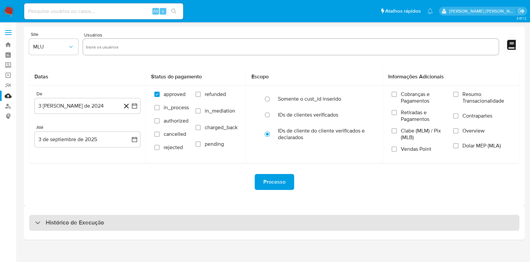
click at [121, 220] on div "Histórico de Execução" at bounding box center [274, 222] width 491 height 16
select select "10"
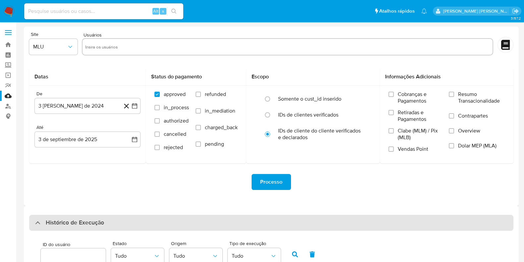
scroll to position [231, 0]
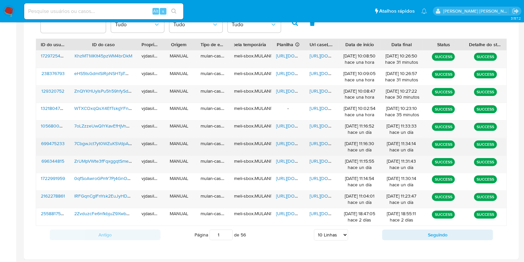
click at [322, 143] on span "https://docs.google.com/document/d/1HePuV8oJMC2-Im6jpp3Fd_2RblpLdNeGtRm_Ji0pDIE…" at bounding box center [333, 143] width 46 height 7
click at [281, 141] on span "https://docs.google.com/spreadsheets/d/1IGozCfPAsvJy-c9PETvAOKA0OIfQ3ceVoYsxG9v…" at bounding box center [299, 143] width 46 height 7
click at [104, 145] on span "7CbgwJct7yt0WZuKSVdpAzyq" at bounding box center [105, 143] width 62 height 7
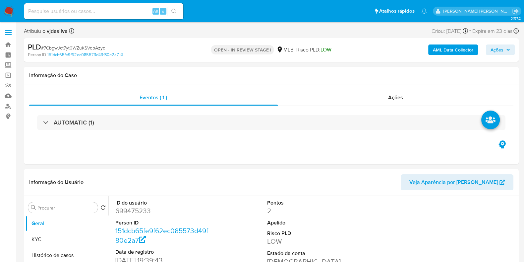
select select "10"
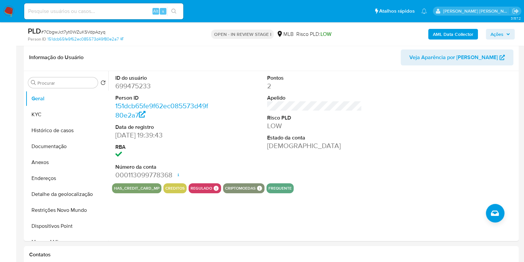
scroll to position [99, 0]
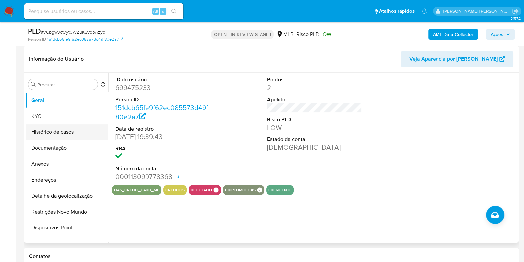
click at [63, 132] on button "Histórico de casos" at bounding box center [65, 132] width 78 height 16
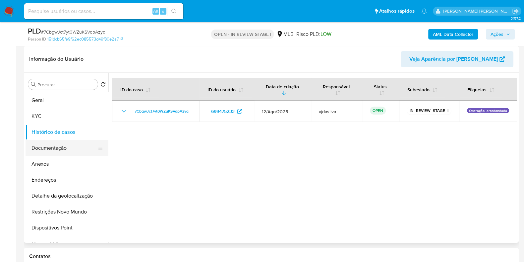
click at [73, 146] on button "Documentação" at bounding box center [65, 148] width 78 height 16
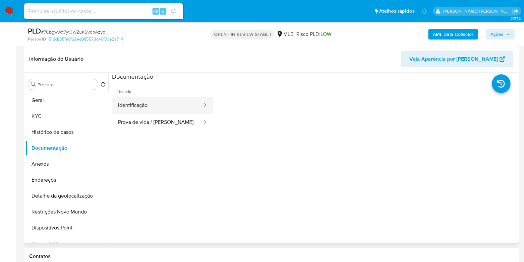
click at [157, 101] on button "Identificação" at bounding box center [157, 105] width 91 height 17
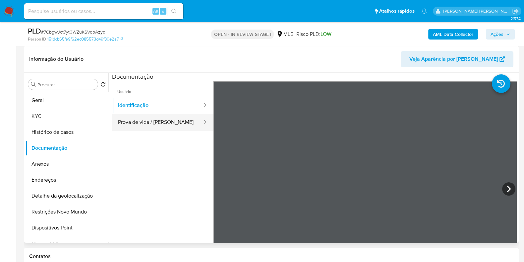
click at [173, 119] on button "Prova de vida / Selfie" at bounding box center [157, 122] width 91 height 17
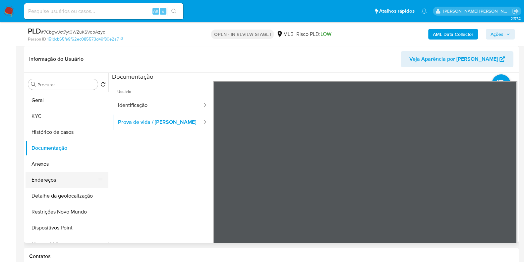
click at [55, 176] on button "Endereços" at bounding box center [65, 180] width 78 height 16
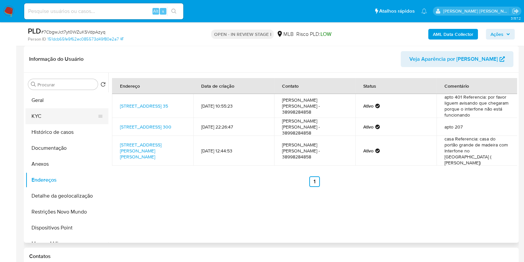
click at [46, 115] on button "KYC" at bounding box center [65, 116] width 78 height 16
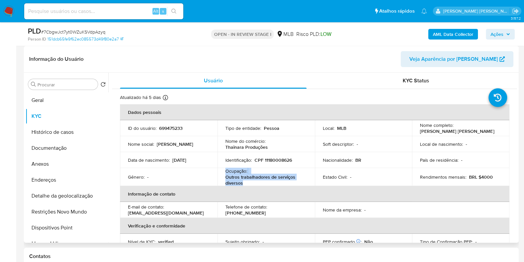
drag, startPoint x: 243, startPoint y: 182, endPoint x: 225, endPoint y: 172, distance: 20.9
click at [225, 172] on div "Ocupação : Outros trabalhadores de serviços diversos" at bounding box center [266, 177] width 82 height 18
copy div "Ocupação : Outros trabalhadores de serviços diversos"
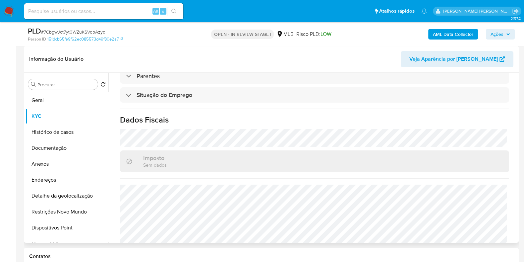
scroll to position [290, 0]
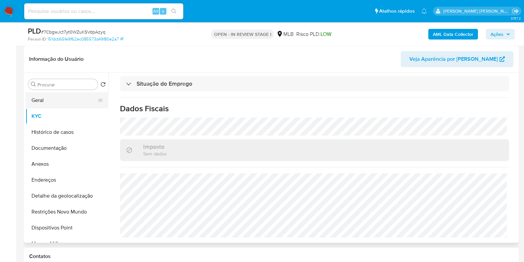
click at [46, 100] on button "Geral" at bounding box center [65, 100] width 78 height 16
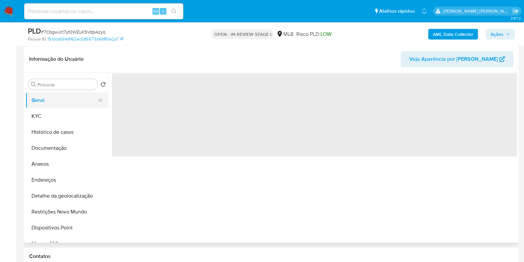
scroll to position [0, 0]
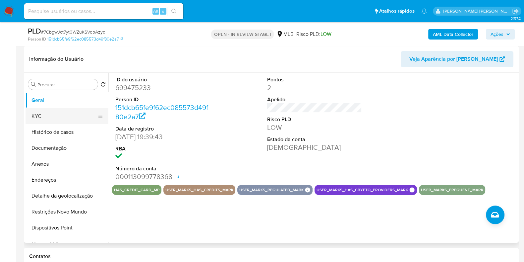
click at [66, 112] on button "KYC" at bounding box center [65, 116] width 78 height 16
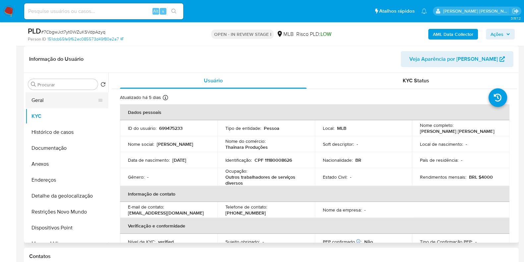
click at [54, 98] on button "Geral" at bounding box center [65, 100] width 78 height 16
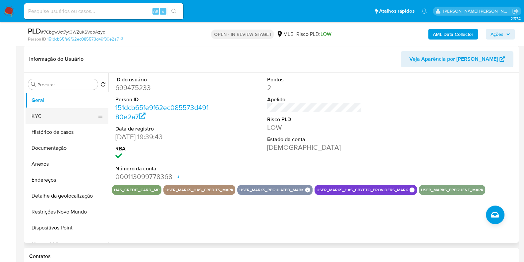
click at [67, 121] on button "KYC" at bounding box center [65, 116] width 78 height 16
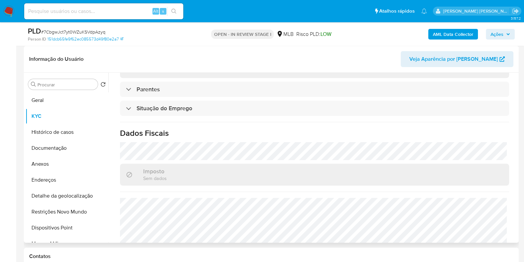
scroll to position [290, 0]
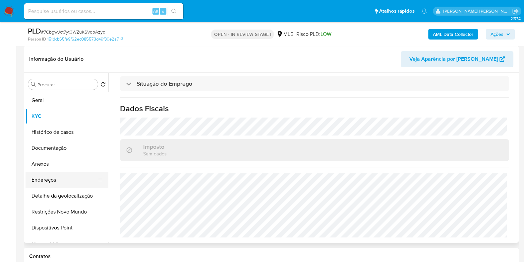
click at [65, 177] on button "Endereços" at bounding box center [65, 180] width 78 height 16
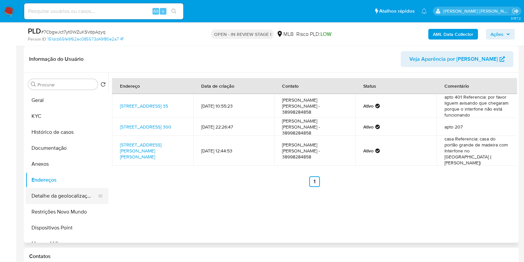
click at [64, 197] on button "Detalhe da geolocalização" at bounding box center [65, 196] width 78 height 16
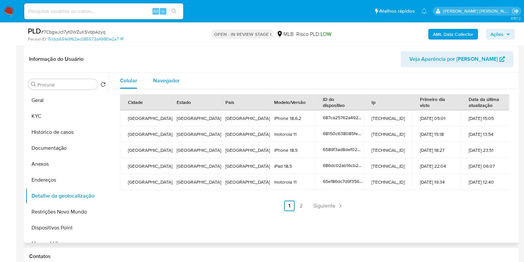
click at [175, 79] on span "Navegador" at bounding box center [166, 81] width 27 height 8
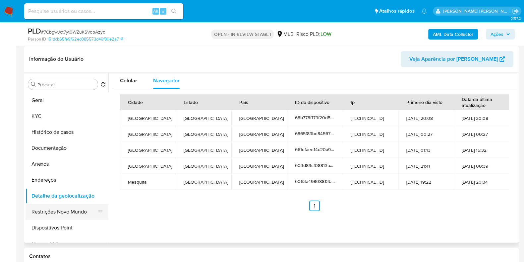
click at [68, 208] on button "Restrições Novo Mundo" at bounding box center [65, 212] width 78 height 16
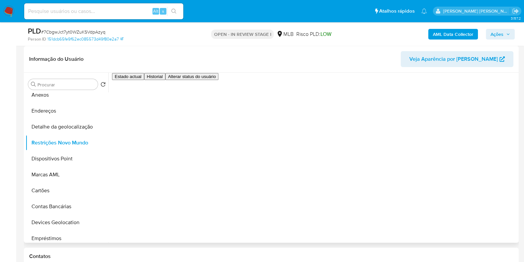
scroll to position [70, 0]
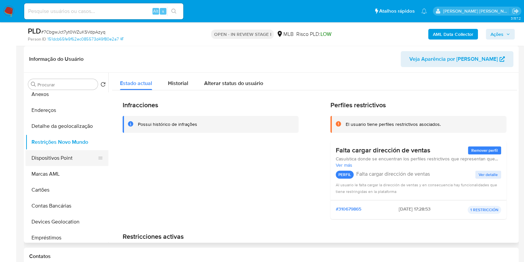
click at [80, 154] on button "Dispositivos Point" at bounding box center [65, 158] width 78 height 16
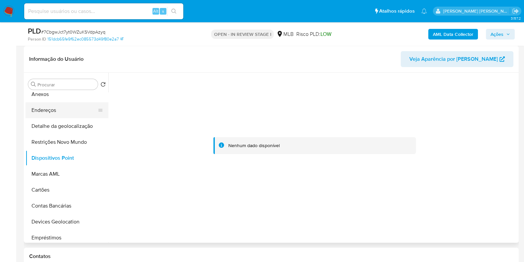
click at [65, 110] on button "Endereços" at bounding box center [65, 110] width 78 height 16
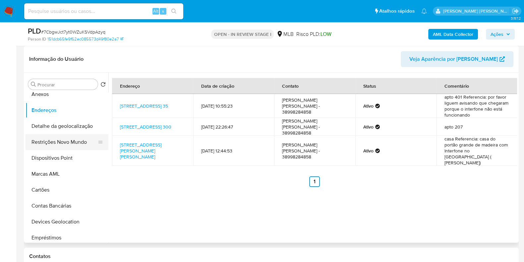
click at [58, 142] on button "Restrições Novo Mundo" at bounding box center [65, 142] width 78 height 16
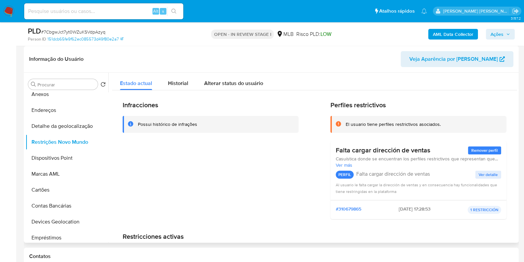
drag, startPoint x: 345, startPoint y: 123, endPoint x: 433, endPoint y: 151, distance: 92.9
click at [433, 151] on div "Perfiles restrictivos El usuario tiene perfiles restrictivos asociados. Falta c…" at bounding box center [418, 162] width 176 height 123
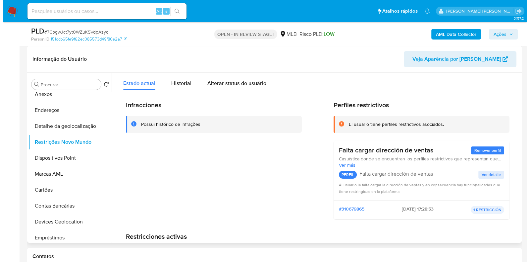
scroll to position [0, 0]
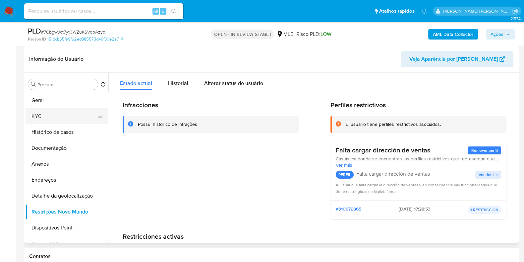
click at [73, 112] on button "KYC" at bounding box center [65, 116] width 78 height 16
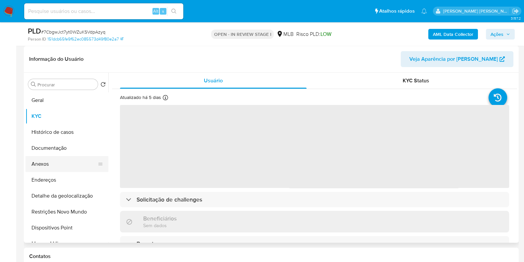
click at [72, 165] on button "Anexos" at bounding box center [65, 164] width 78 height 16
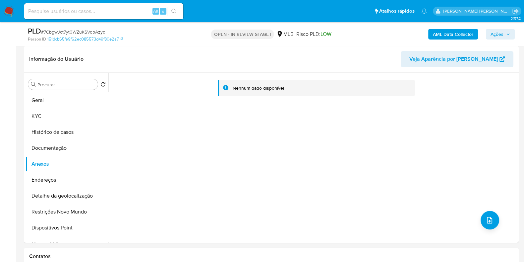
click at [451, 32] on b "AML Data Collector" at bounding box center [453, 34] width 40 height 11
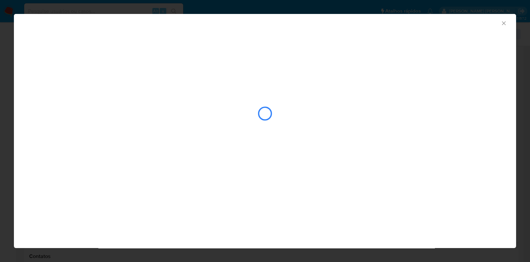
click at [504, 21] on icon "Fechar a janela" at bounding box center [504, 23] width 7 height 7
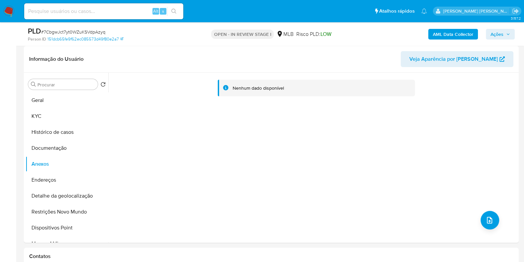
click at [497, 31] on span "Ações" at bounding box center [497, 34] width 13 height 11
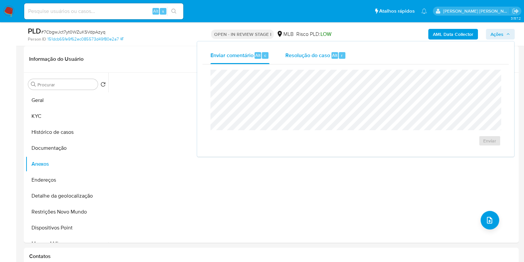
click at [296, 56] on span "Resolução do caso" at bounding box center [307, 55] width 45 height 8
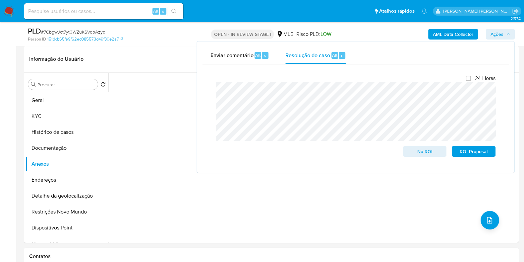
click at [446, 35] on b "AML Data Collector" at bounding box center [453, 34] width 40 height 11
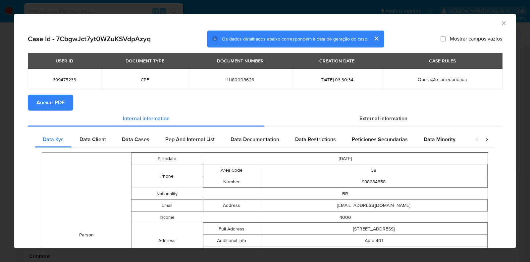
click at [51, 103] on span "Anexar PDF" at bounding box center [50, 102] width 28 height 15
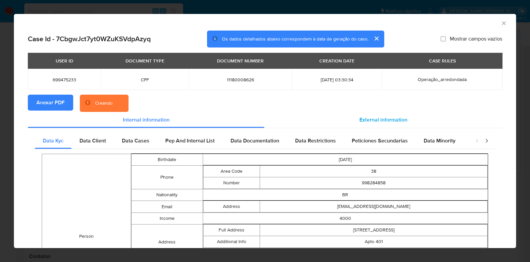
click at [391, 120] on span "External information" at bounding box center [384, 120] width 48 height 8
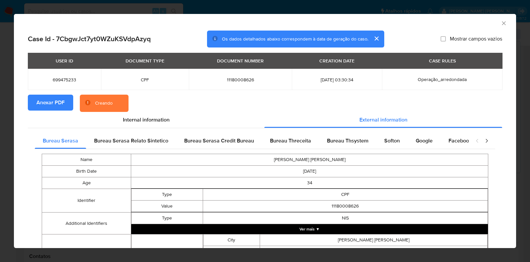
click at [327, 227] on button "Ver mais ▼" at bounding box center [309, 229] width 357 height 10
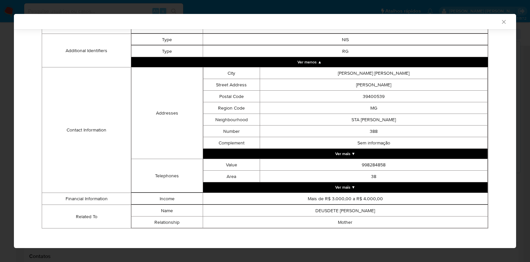
scroll to position [181, 0]
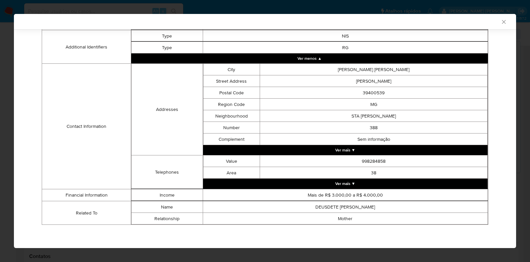
click at [383, 152] on button "Ver mais ▼" at bounding box center [345, 150] width 285 height 10
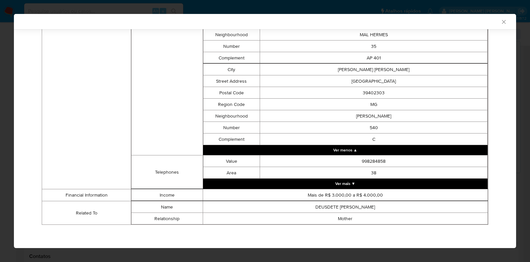
scroll to position [670, 0]
click at [411, 182] on button "Ver mais ▼" at bounding box center [345, 183] width 285 height 10
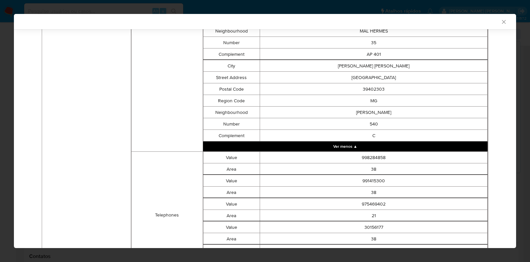
scroll to position [764, 0]
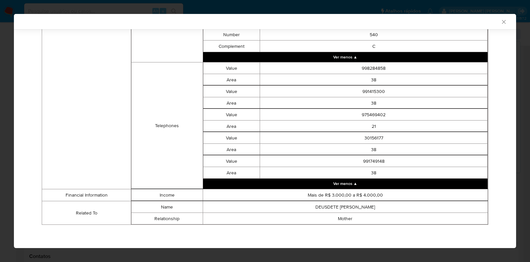
click at [501, 22] on icon "Fechar a janela" at bounding box center [504, 22] width 7 height 7
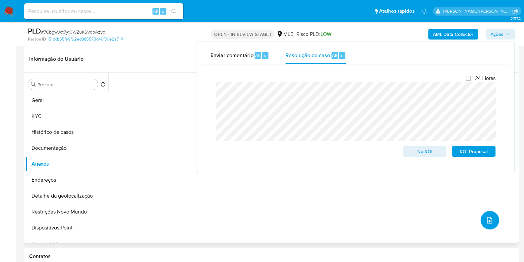
click at [486, 217] on icon "upload-file" at bounding box center [490, 220] width 8 height 8
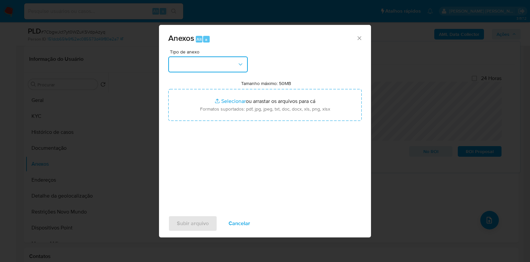
click at [240, 59] on button "button" at bounding box center [208, 64] width 80 height 16
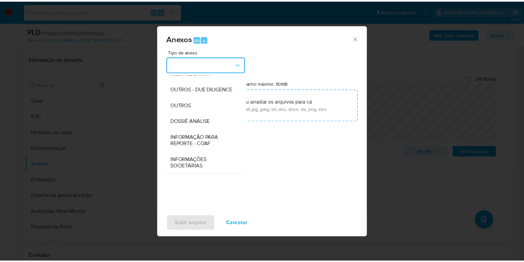
scroll to position [102, 0]
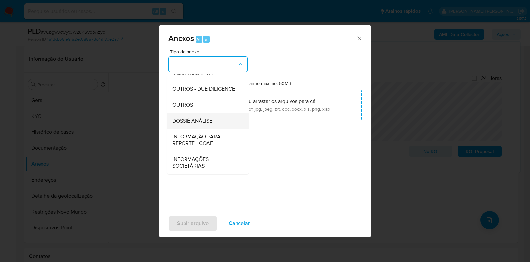
click at [215, 120] on div "DOSSIÊ ANÁLISE" at bounding box center [206, 121] width 68 height 16
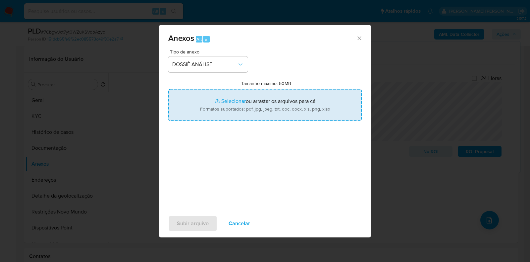
type input "C:\fakepath\SAR - XXXX - CPF 11180008626 - RAQUEL JANE LOPES SOARES (1).pdf"
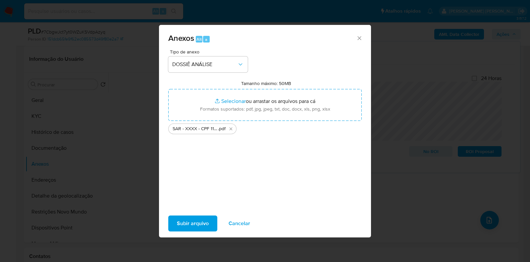
click at [199, 221] on span "Subir arquivo" at bounding box center [193, 223] width 32 height 15
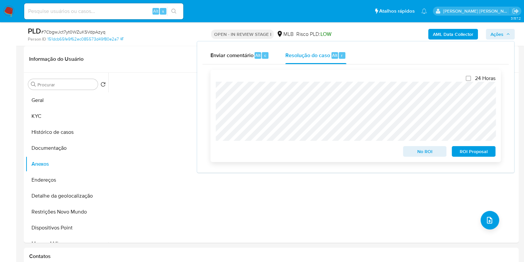
click at [464, 151] on span "ROI Proposal" at bounding box center [473, 151] width 34 height 9
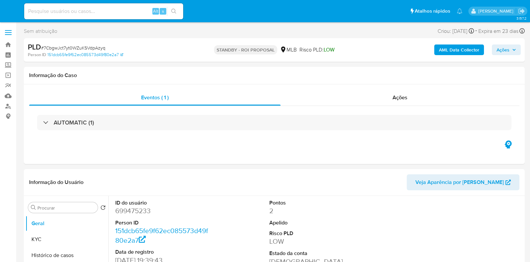
select select "10"
